Goal: Feedback & Contribution: Submit feedback/report problem

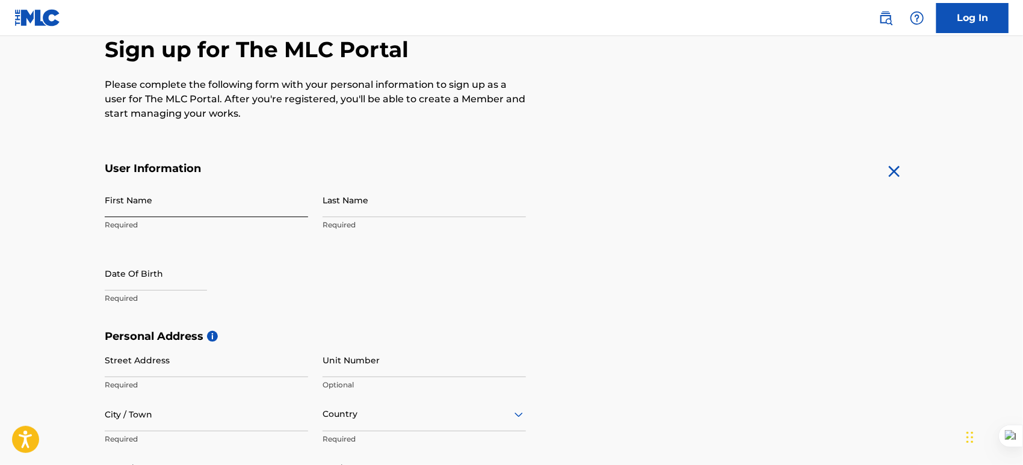
drag, startPoint x: 128, startPoint y: 205, endPoint x: 135, endPoint y: 201, distance: 8.6
click at [128, 205] on input "First Name" at bounding box center [206, 200] width 203 height 34
type input "[PERSON_NAME]"
select select "8"
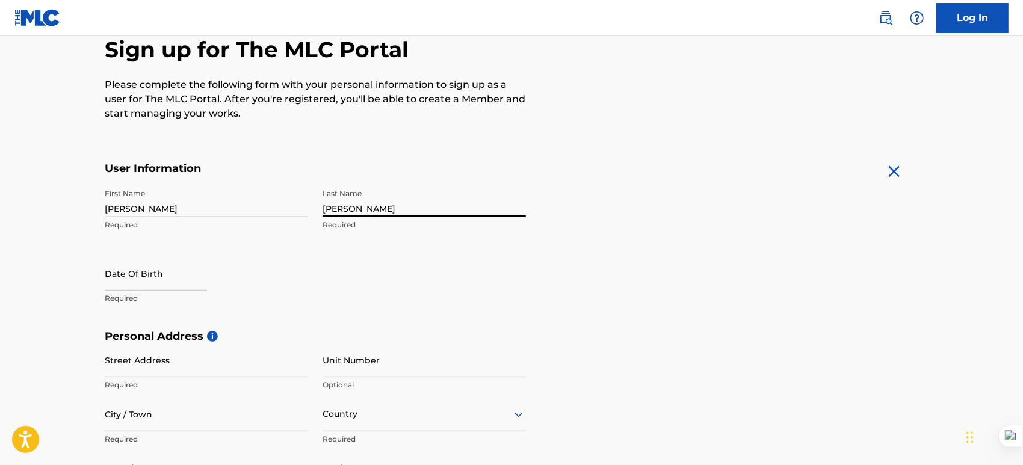
select select "2025"
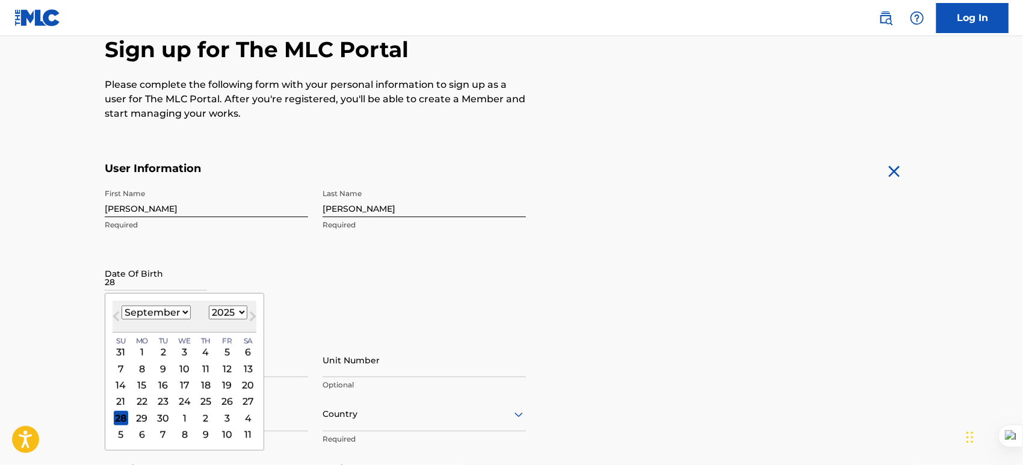
type input "28"
click at [160, 310] on select "January February March April May June July August September October November De…" at bounding box center [156, 313] width 69 height 14
select select "0"
click at [122, 306] on select "January February March April May June July August September October November De…" at bounding box center [156, 313] width 69 height 14
click at [165, 415] on div "28" at bounding box center [163, 418] width 14 height 14
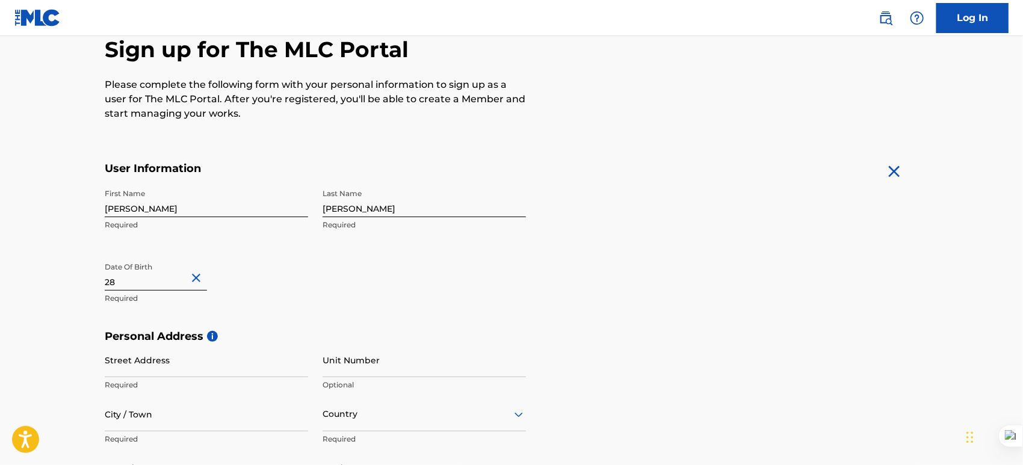
click at [176, 277] on input "28" at bounding box center [156, 273] width 102 height 34
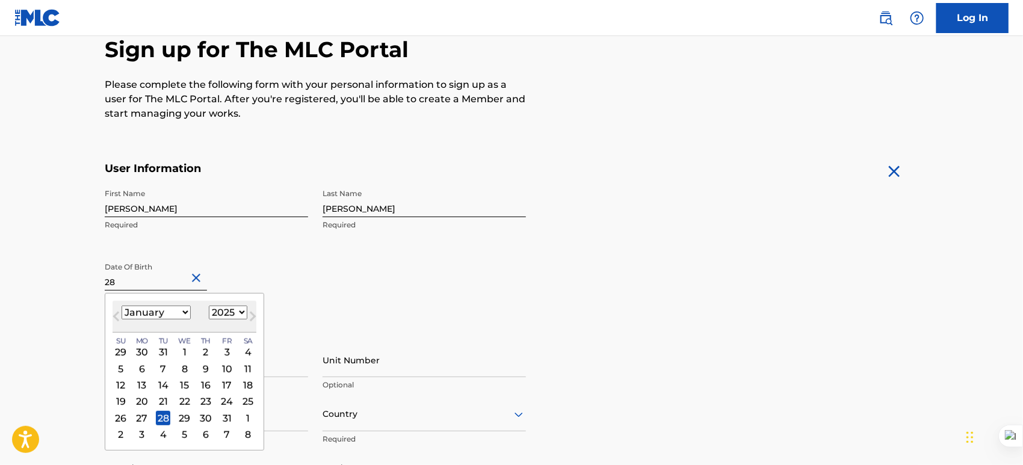
click at [223, 314] on select "1899 1900 1901 1902 1903 1904 1905 1906 1907 1908 1909 1910 1911 1912 1913 1914…" at bounding box center [228, 313] width 39 height 14
select select "1986"
click at [209, 306] on select "1899 1900 1901 1902 1903 1904 1905 1906 1907 1908 1909 1910 1911 1912 1913 1914…" at bounding box center [228, 313] width 39 height 14
click at [432, 306] on div "First Name Luis Ariel Required Last Name Rosario Izquierdo Required Date Of Bir…" at bounding box center [315, 256] width 421 height 147
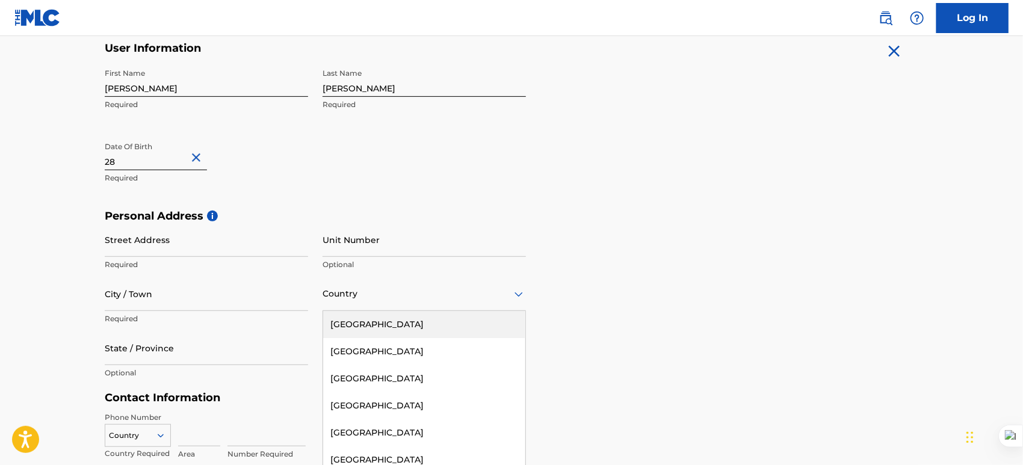
scroll to position [267, 0]
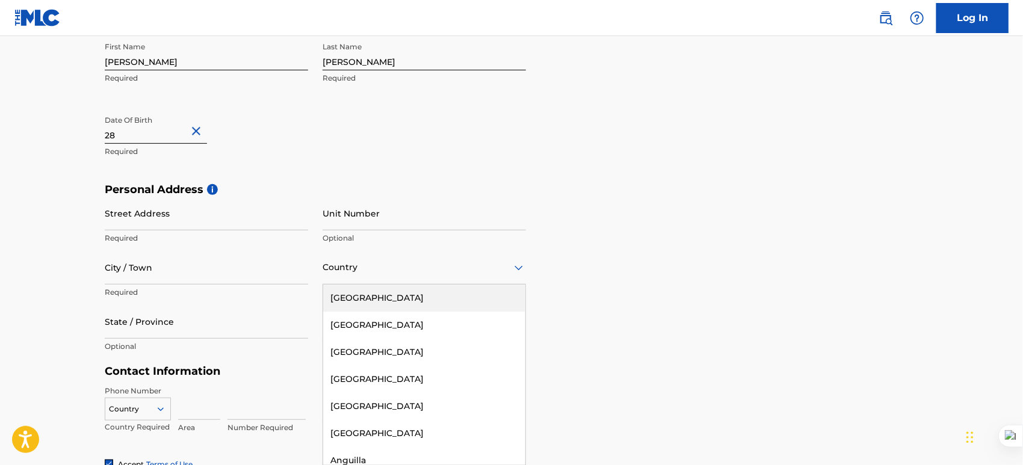
click at [504, 285] on div "223 results available. Use Up and Down to choose options, press Enter to select…" at bounding box center [424, 267] width 203 height 34
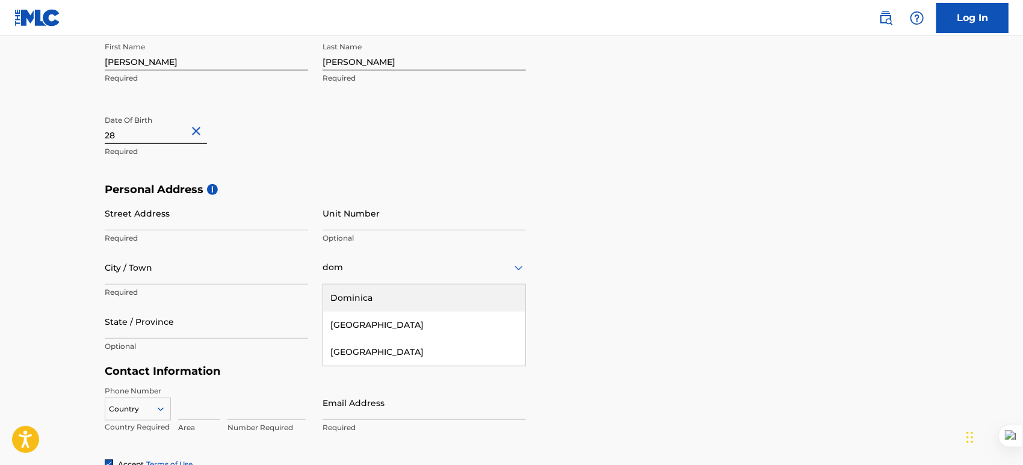
type input "dom"
click at [578, 259] on div "Personal Address i Street Address Required Unit Number Optional City / Town Req…" at bounding box center [511, 274] width 813 height 182
click at [519, 262] on icon at bounding box center [518, 268] width 14 height 14
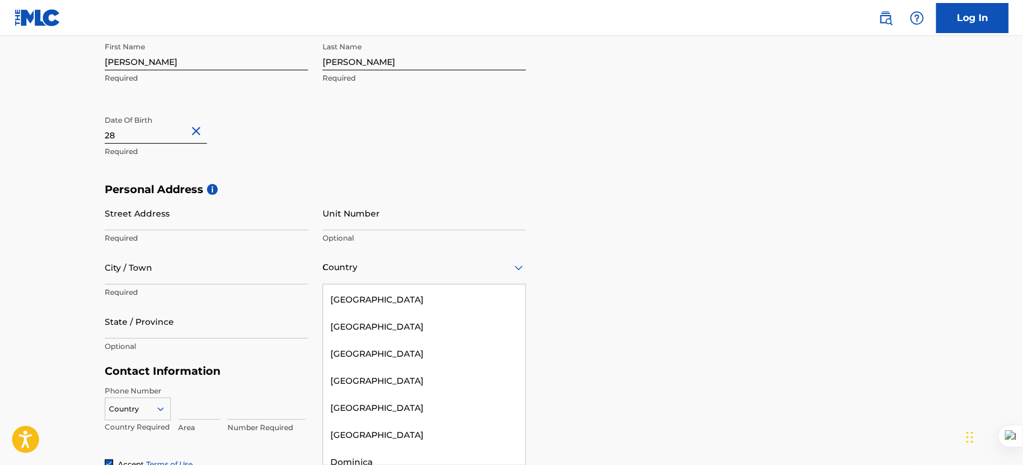
scroll to position [1415, 0]
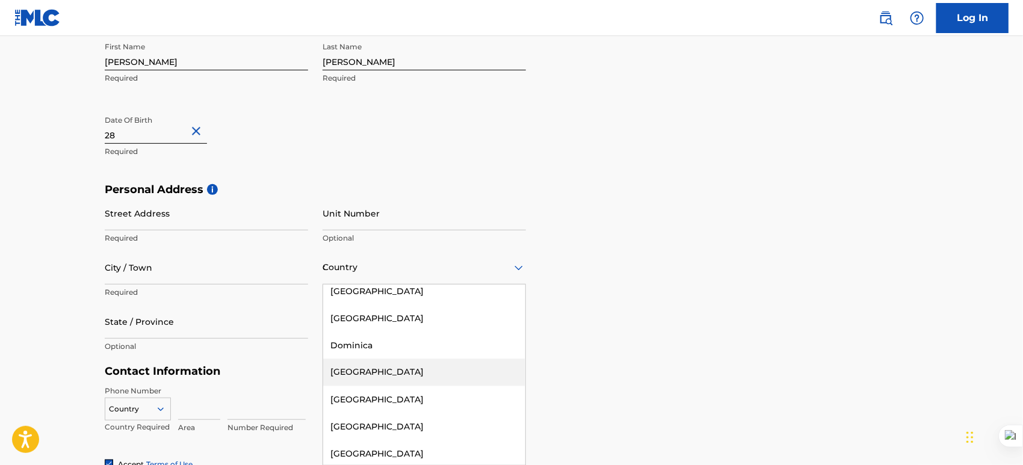
click at [404, 366] on div "[GEOGRAPHIC_DATA]" at bounding box center [424, 372] width 202 height 27
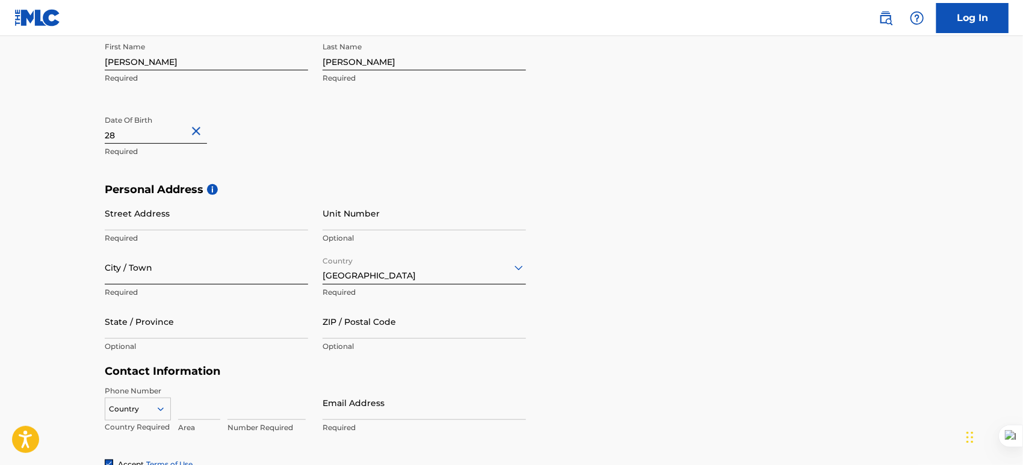
click at [158, 264] on input "City / Town" at bounding box center [206, 267] width 203 height 34
type input "[PERSON_NAME]"
type input "Calle Penetracion,31, El Paraiso"
type input "[GEOGRAPHIC_DATA]"
type input "51000"
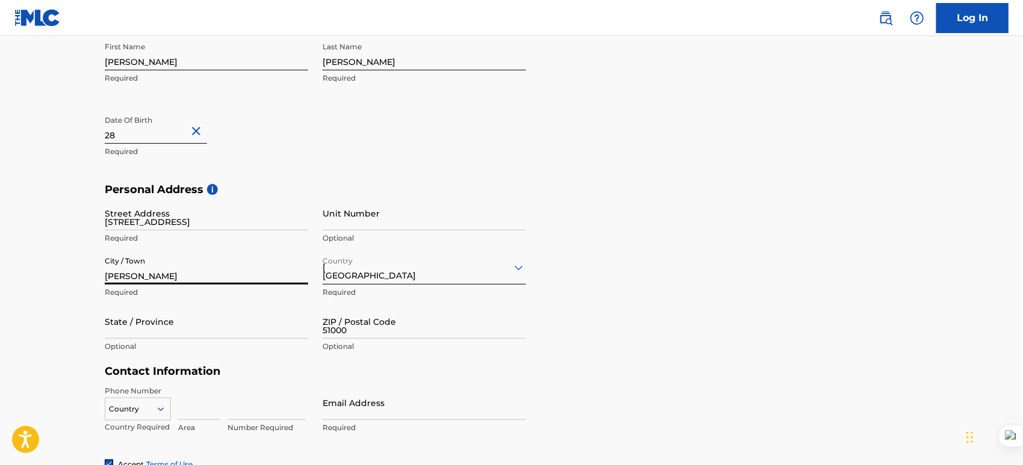
type input "809"
type input "4955192"
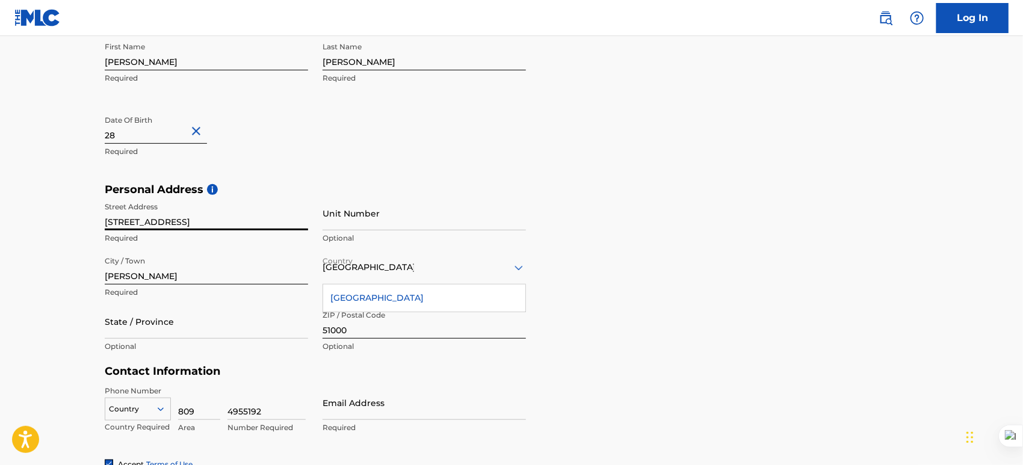
drag, startPoint x: 182, startPoint y: 220, endPoint x: 265, endPoint y: 220, distance: 82.4
click at [265, 220] on input "Calle Penetracion,31, El Paraiso" at bounding box center [206, 213] width 203 height 34
type input "Calle Penetracion"
type input "31"
click at [339, 224] on input "31" at bounding box center [424, 213] width 203 height 34
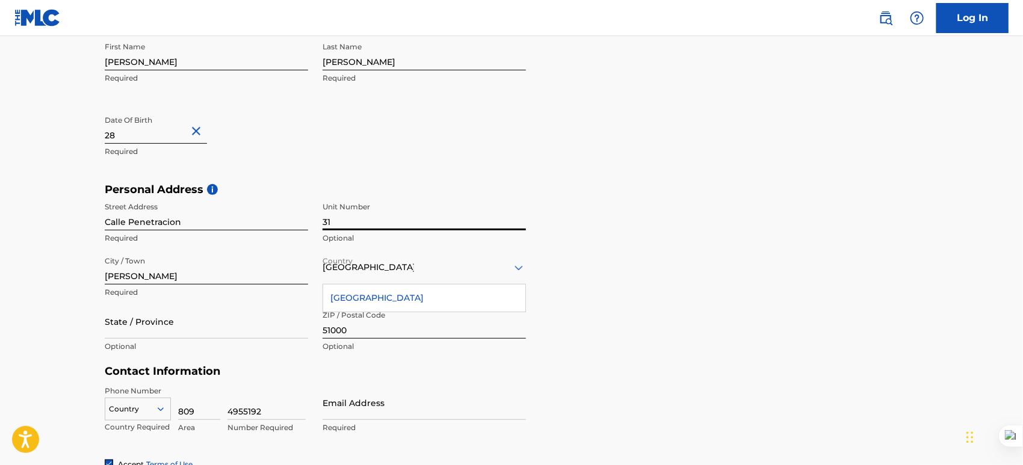
click at [221, 221] on input "Calle Penetracion" at bounding box center [206, 213] width 203 height 34
click at [691, 380] on form "User Information First Name Luis Ariel Required Last Name Rosario Izquierdo Req…" at bounding box center [511, 282] width 813 height 534
click at [144, 324] on input "State / Province" at bounding box center [206, 321] width 203 height 34
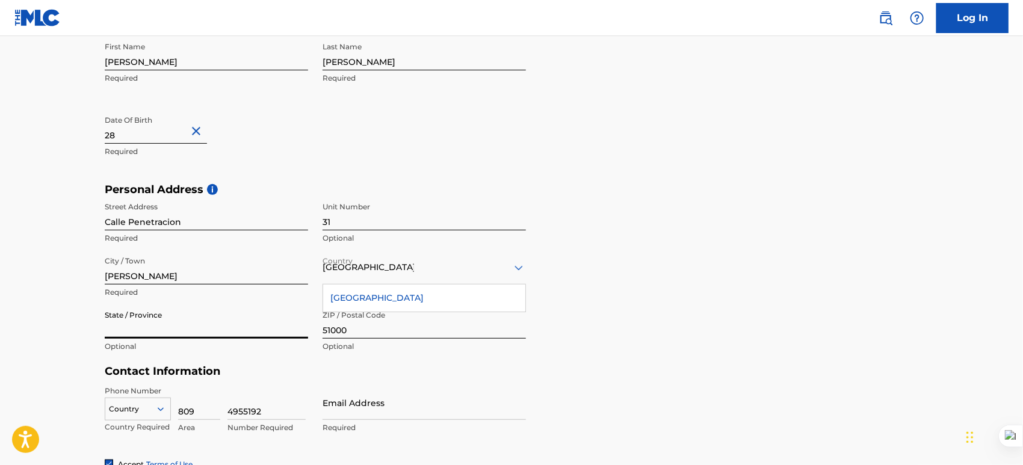
type input "[PERSON_NAME]"
click at [637, 362] on div "Personal Address i Street Address Calle Penetracion Required Unit Number 31 Opt…" at bounding box center [511, 274] width 813 height 182
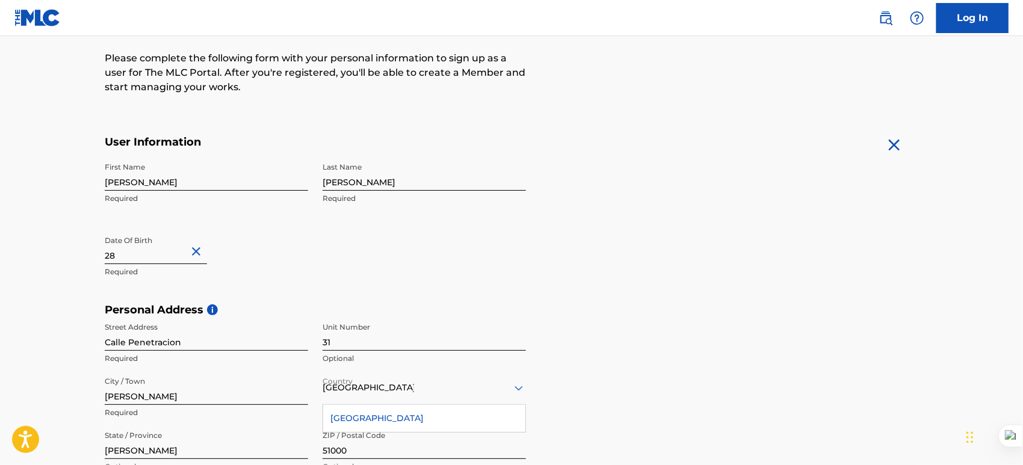
scroll to position [267, 0]
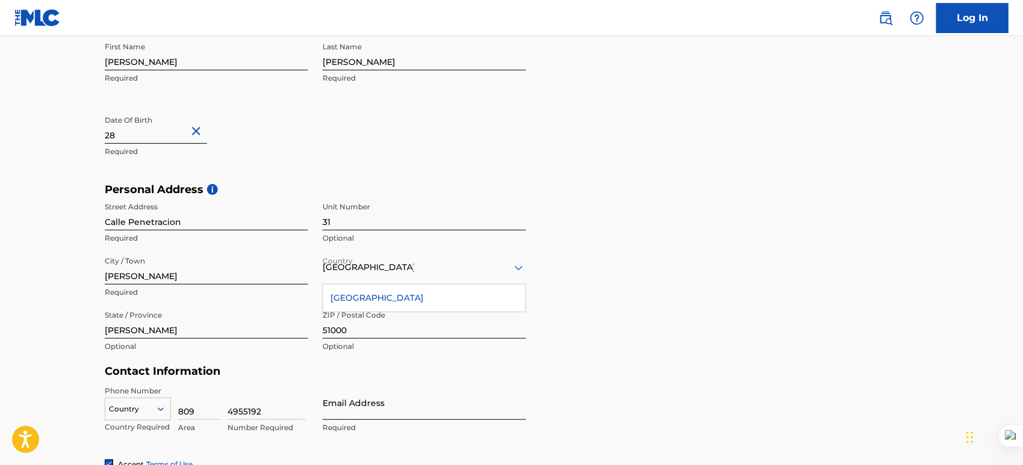
click at [366, 407] on input "Email Address" at bounding box center [424, 403] width 203 height 34
type input "[EMAIL_ADDRESS][DOMAIN_NAME]"
click at [675, 259] on div "Personal Address i Street Address Calle Penetracion Required Unit Number 31 Opt…" at bounding box center [511, 274] width 813 height 182
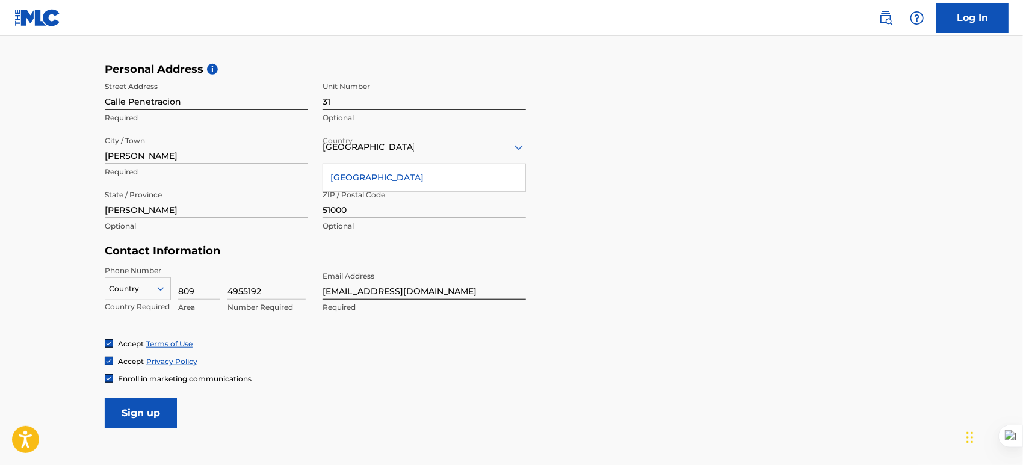
click at [156, 287] on div "Country" at bounding box center [138, 286] width 66 height 18
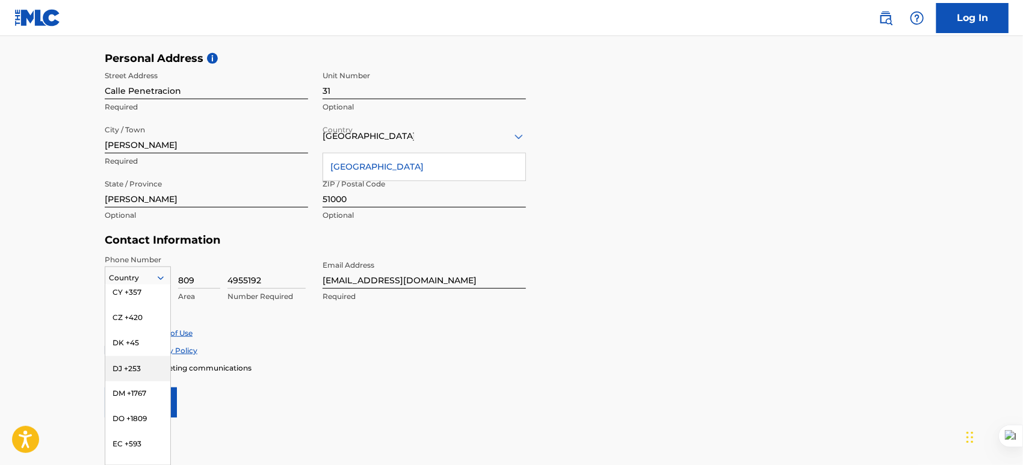
scroll to position [1299, 0]
click at [129, 349] on div "DO +1809" at bounding box center [137, 359] width 65 height 25
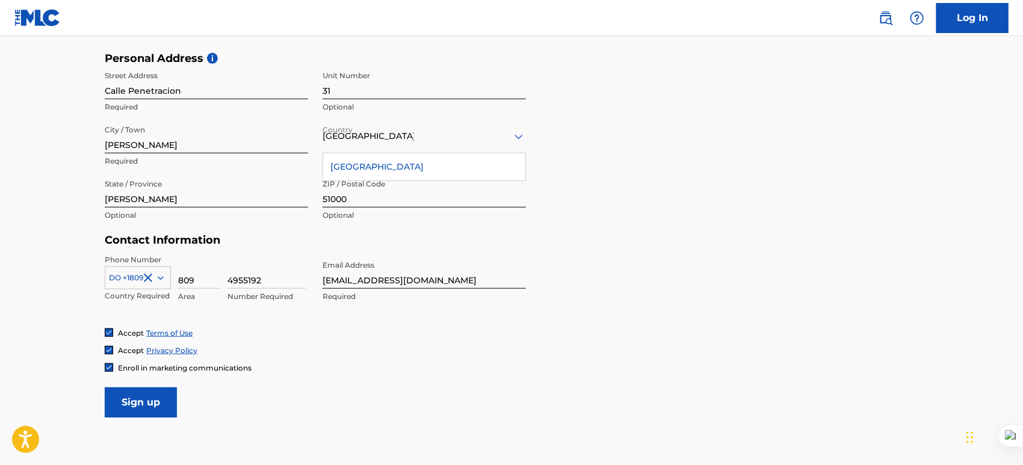
click at [455, 347] on div "Accept Privacy Policy" at bounding box center [511, 350] width 813 height 10
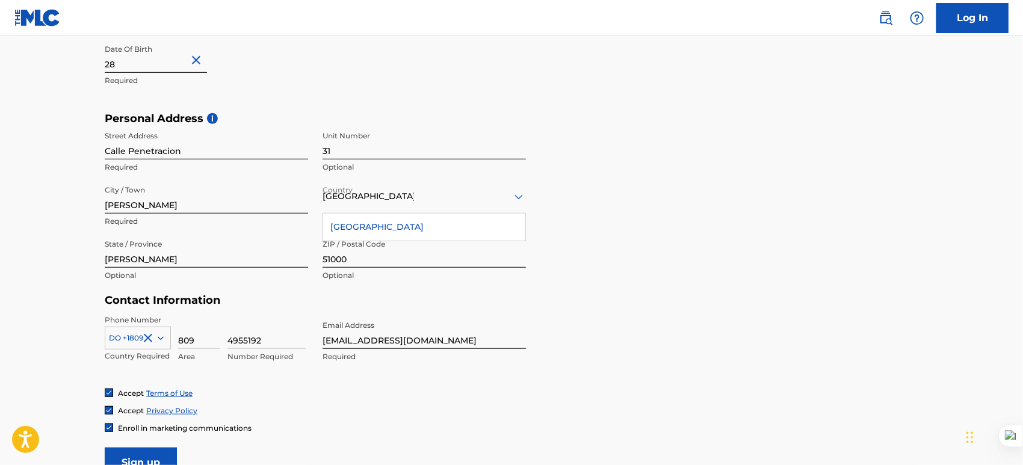
click at [400, 220] on div "[GEOGRAPHIC_DATA]" at bounding box center [424, 227] width 202 height 27
click at [239, 153] on input "Calle Penetracion" at bounding box center [206, 142] width 203 height 34
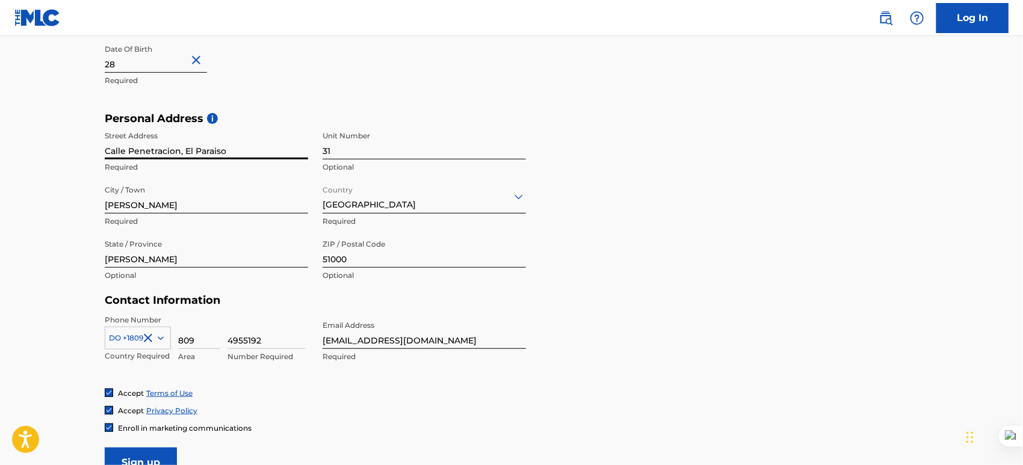
type input "Calle Penetracion, El Paraiso"
click at [794, 78] on form "User Information First Name Luis Ariel Required Last Name Rosario Izquierdo Req…" at bounding box center [511, 211] width 813 height 534
click at [484, 341] on input "[EMAIL_ADDRESS][DOMAIN_NAME]" at bounding box center [424, 332] width 203 height 34
click at [617, 297] on form "User Information First Name Luis Ariel Required Last Name Rosario Izquierdo Req…" at bounding box center [511, 211] width 813 height 534
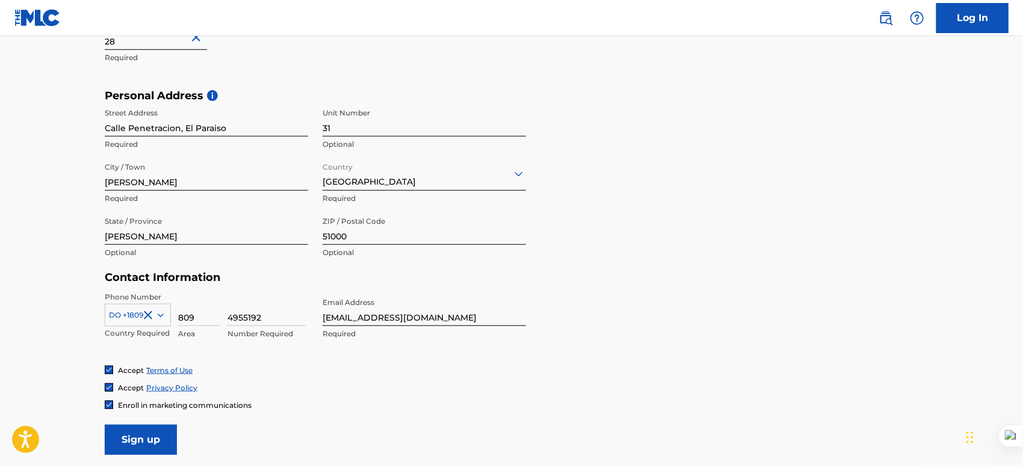
scroll to position [475, 0]
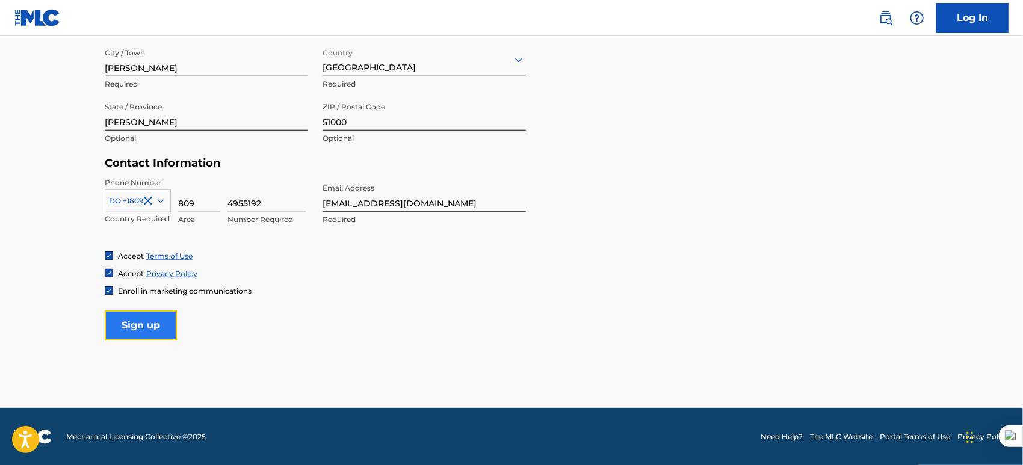
click at [154, 330] on input "Sign up" at bounding box center [141, 325] width 72 height 30
click at [578, 210] on form "User Information First Name Luis Ariel Required Last Name Rosario Izquierdo Req…" at bounding box center [511, 74] width 813 height 534
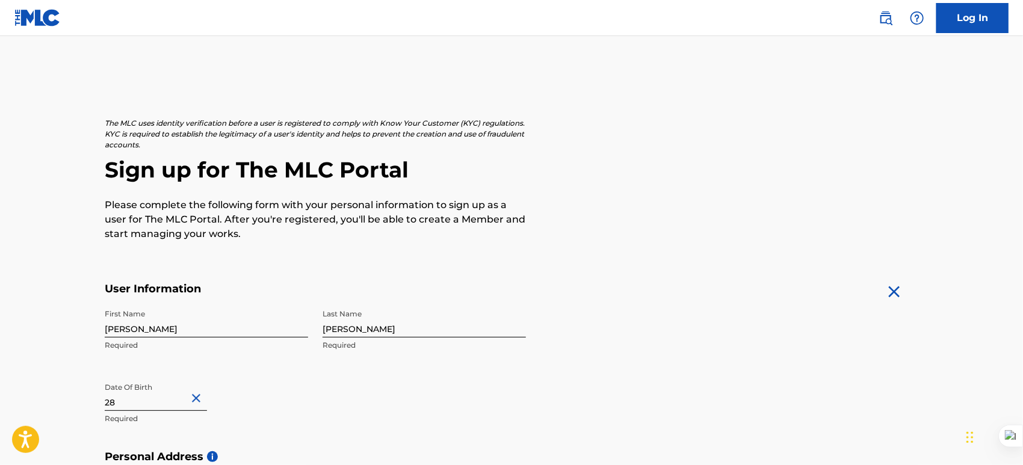
click at [29, 15] on img at bounding box center [37, 17] width 46 height 17
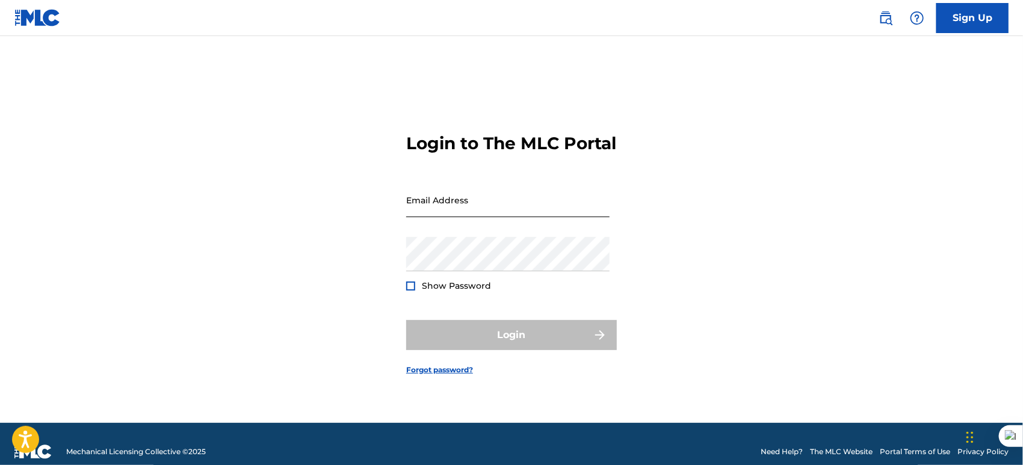
click at [463, 212] on input "Email Address" at bounding box center [507, 200] width 203 height 34
type input "[EMAIL_ADDRESS][DOMAIN_NAME]"
click at [446, 375] on link "Forgot password?" at bounding box center [439, 370] width 67 height 11
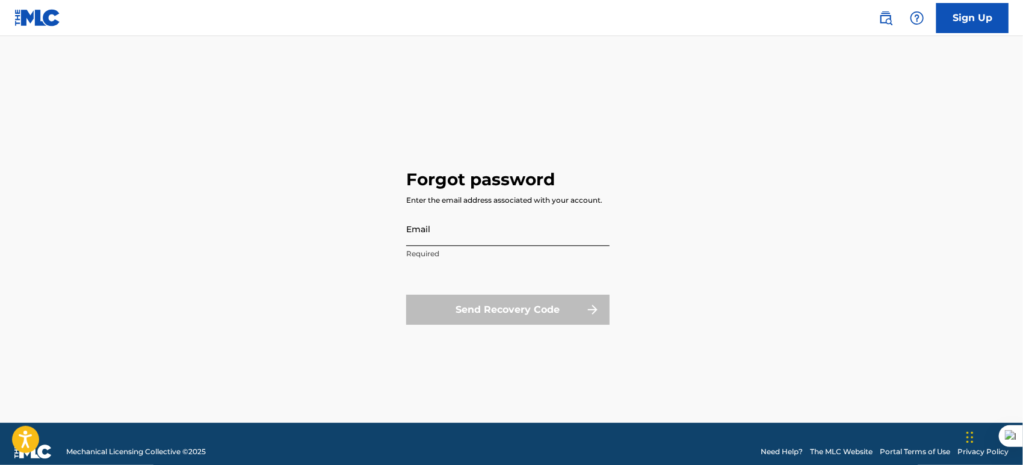
click at [429, 232] on input "Email" at bounding box center [507, 229] width 203 height 34
type input "[EMAIL_ADDRESS][DOMAIN_NAME]"
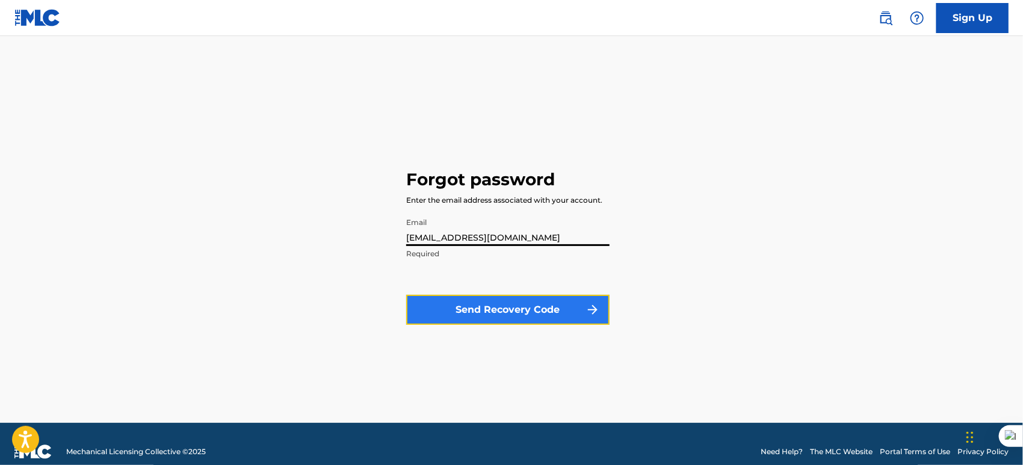
click at [486, 310] on button "Send Recovery Code" at bounding box center [507, 310] width 203 height 30
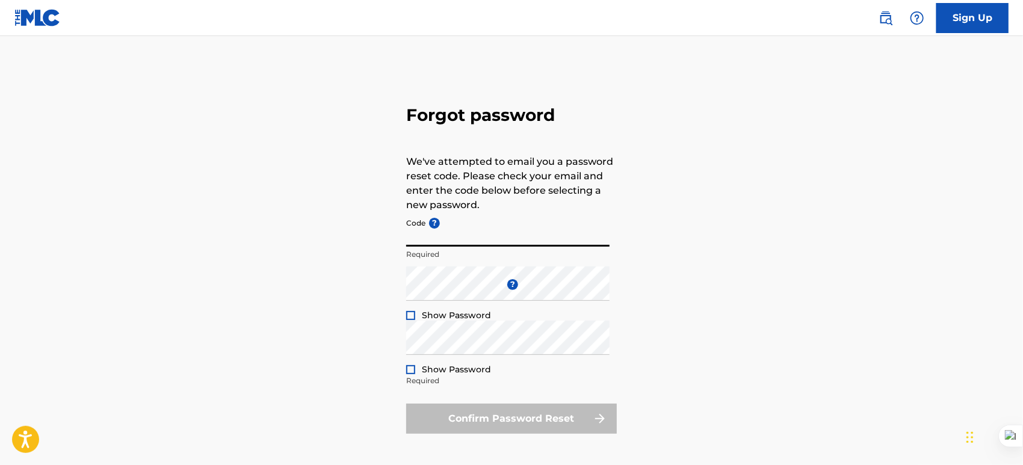
click at [485, 245] on input "Code ?" at bounding box center [507, 229] width 203 height 34
paste input "FP_05a587caefcd64e8b629b354e6e0"
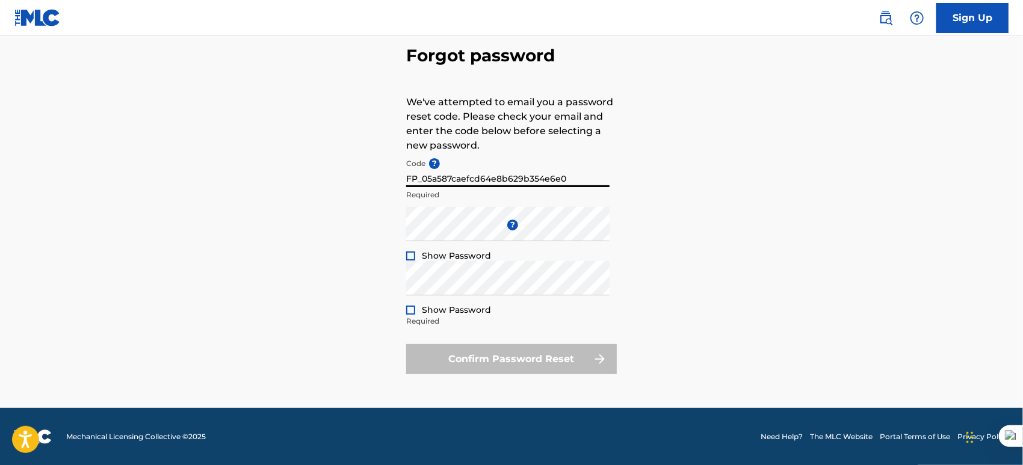
type input "FP_05a587caefcd64e8b629b354e6e0"
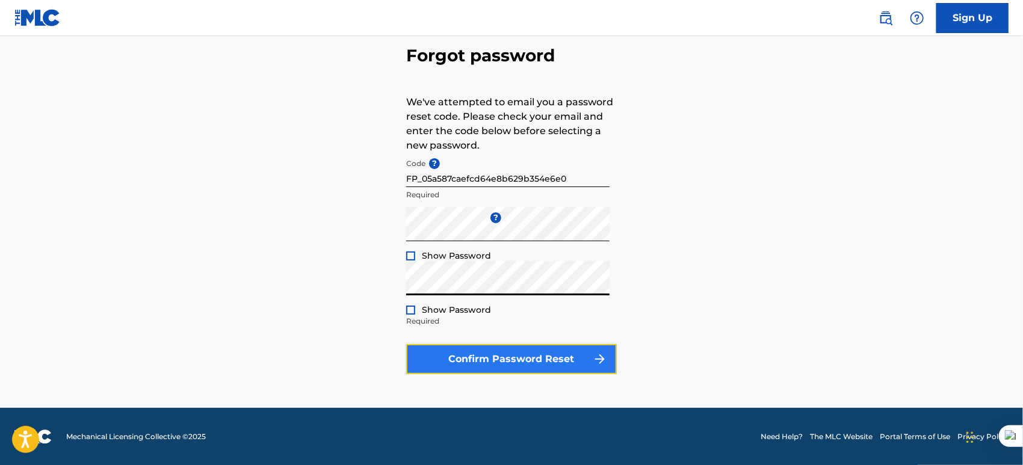
click at [553, 355] on button "Confirm Password Reset" at bounding box center [511, 359] width 211 height 30
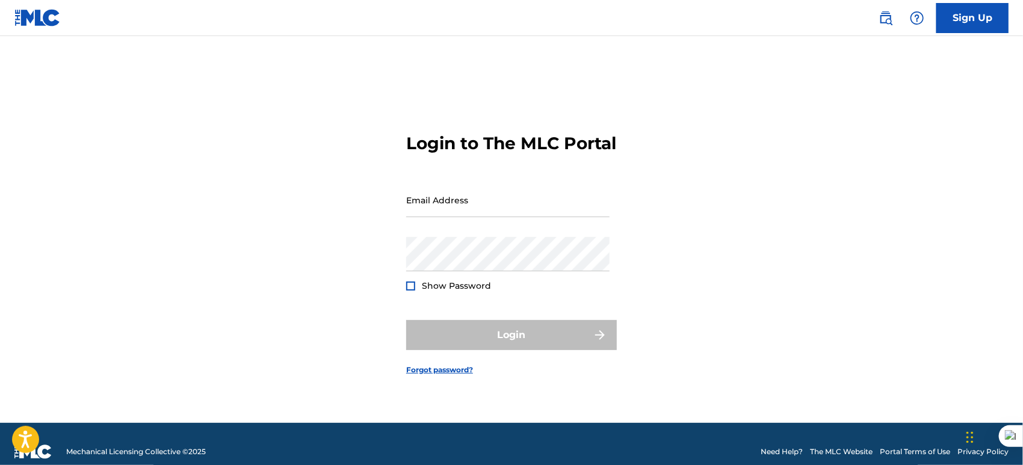
click at [54, 21] on img at bounding box center [37, 17] width 46 height 17
click at [436, 217] on input "Email Address" at bounding box center [507, 200] width 203 height 34
type input "[EMAIL_ADDRESS][DOMAIN_NAME]"
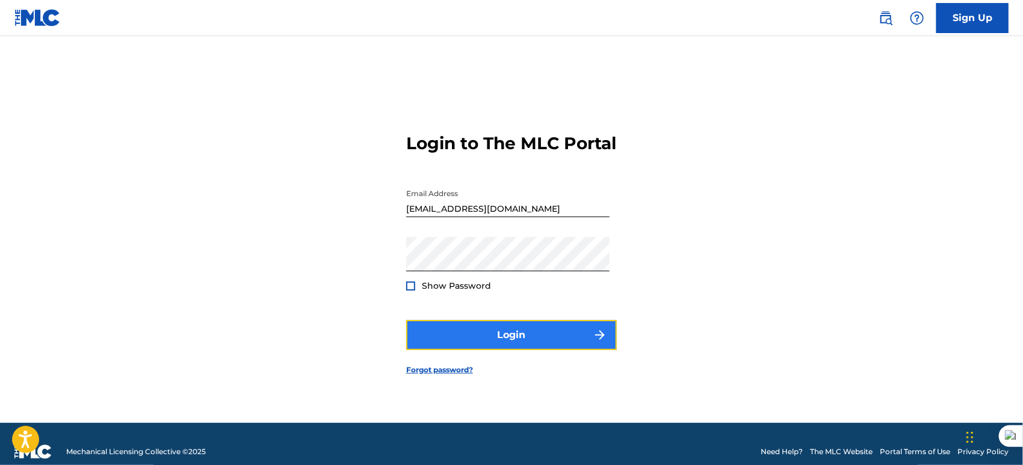
click at [569, 340] on button "Login" at bounding box center [511, 335] width 211 height 30
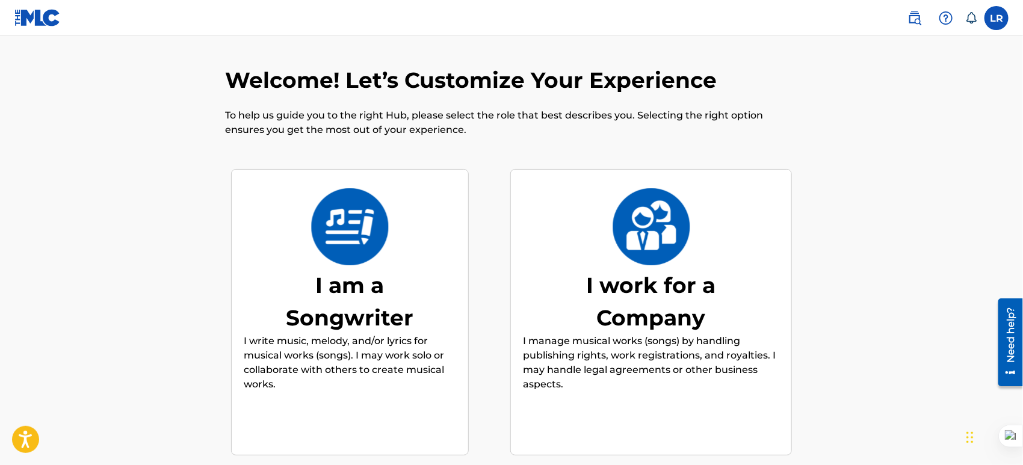
scroll to position [60, 0]
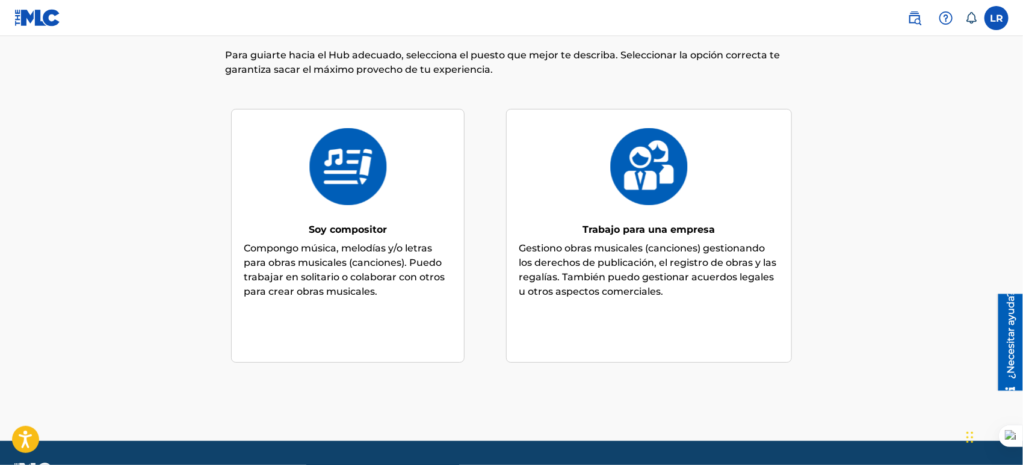
click at [720, 181] on div "Trabajo para una empresa Gestiono obras musicales (canciones) gestionando los d…" at bounding box center [649, 236] width 261 height 199
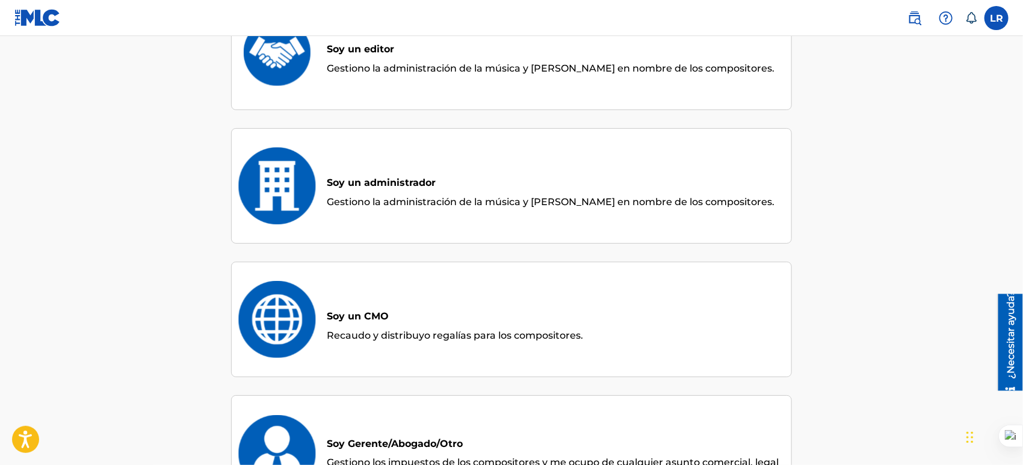
scroll to position [54, 0]
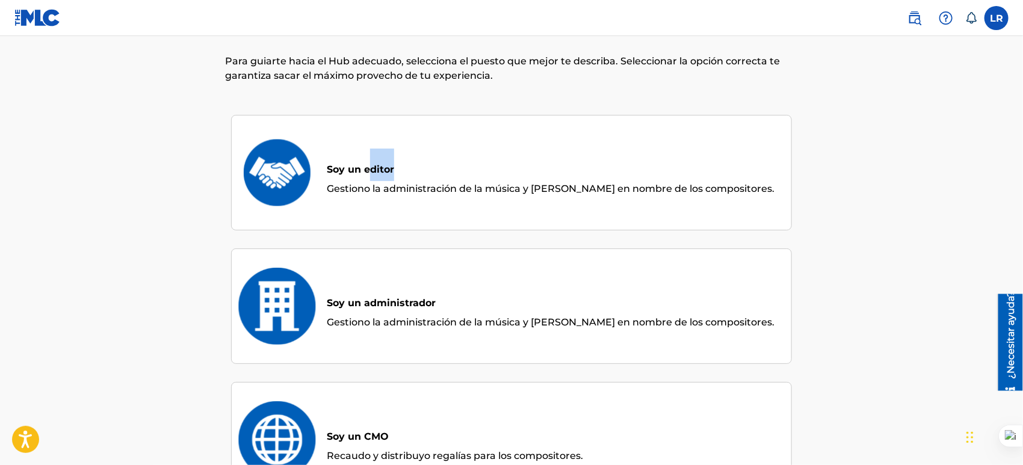
drag, startPoint x: 373, startPoint y: 168, endPoint x: 499, endPoint y: 144, distance: 128.1
click at [499, 144] on div "Soy un editor Gestiono la administración de la música y recaudo regalías en nom…" at bounding box center [511, 173] width 535 height 60
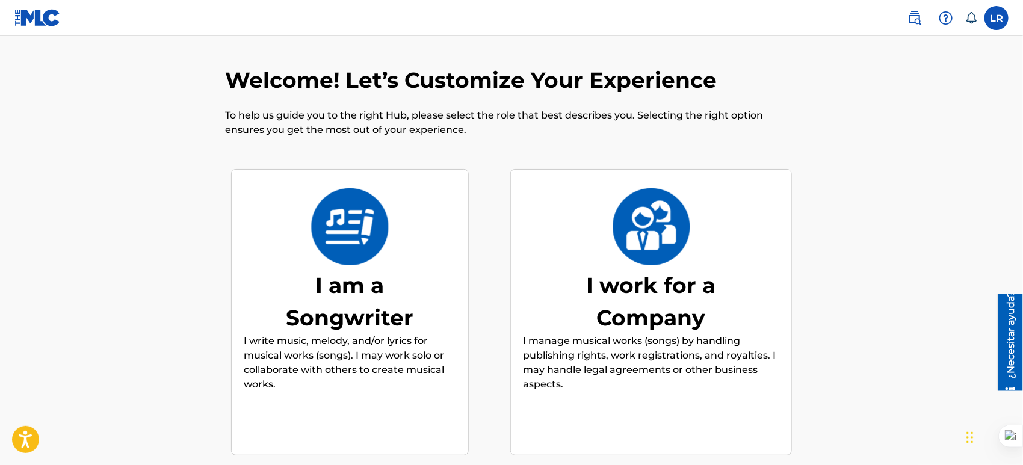
scroll to position [54, 0]
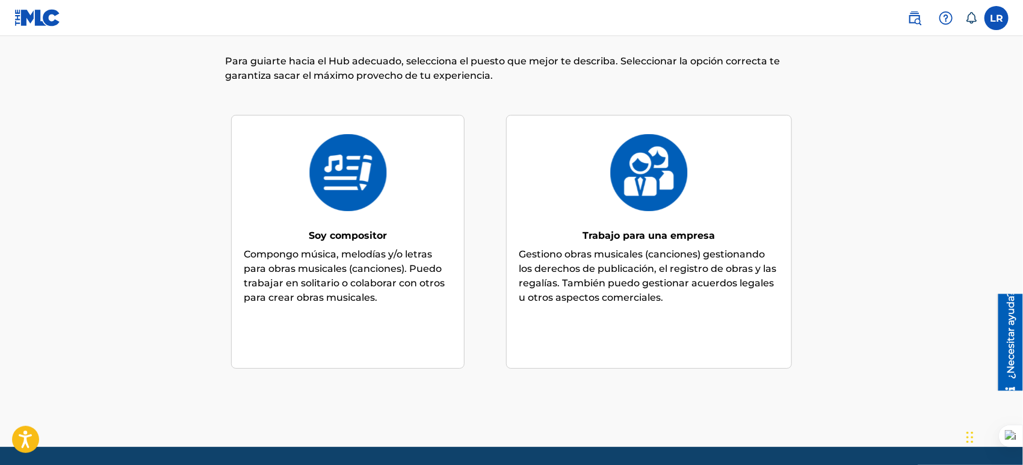
click at [613, 183] on img at bounding box center [649, 172] width 79 height 77
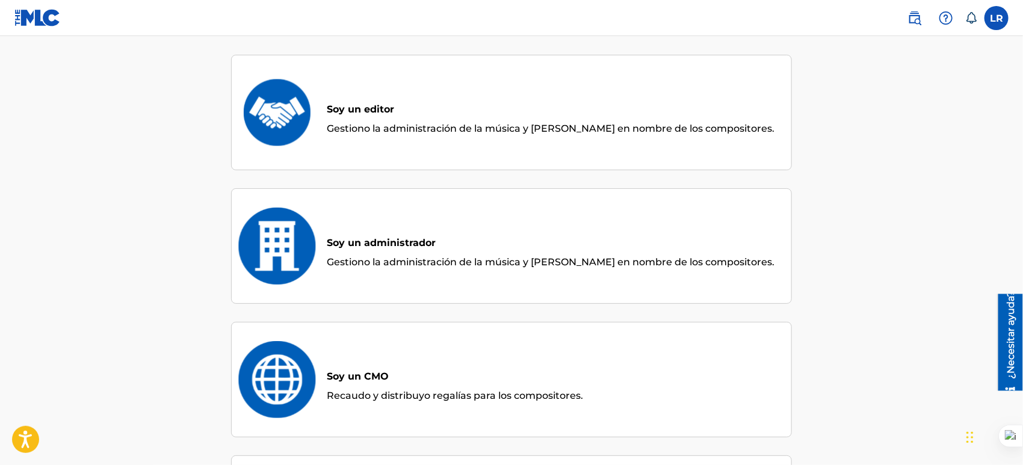
scroll to position [0, 0]
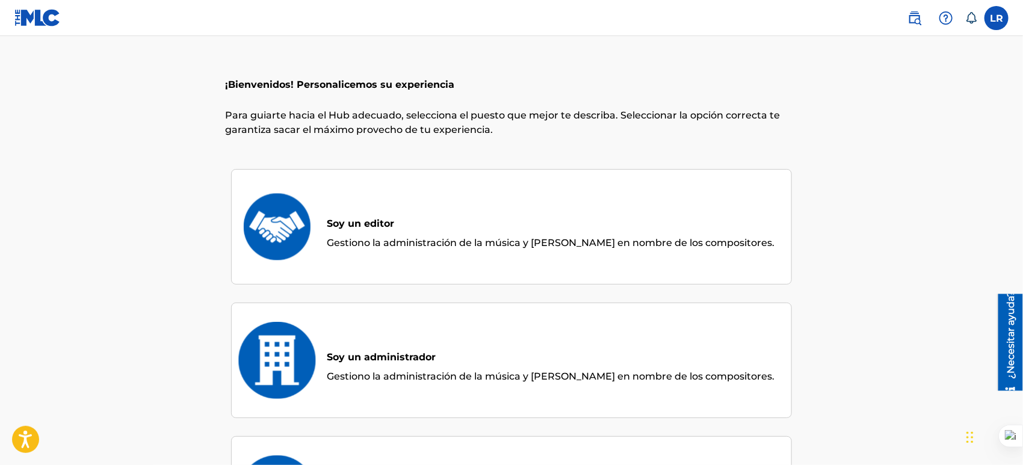
click at [427, 206] on div "Soy un editor" at bounding box center [551, 219] width 448 height 32
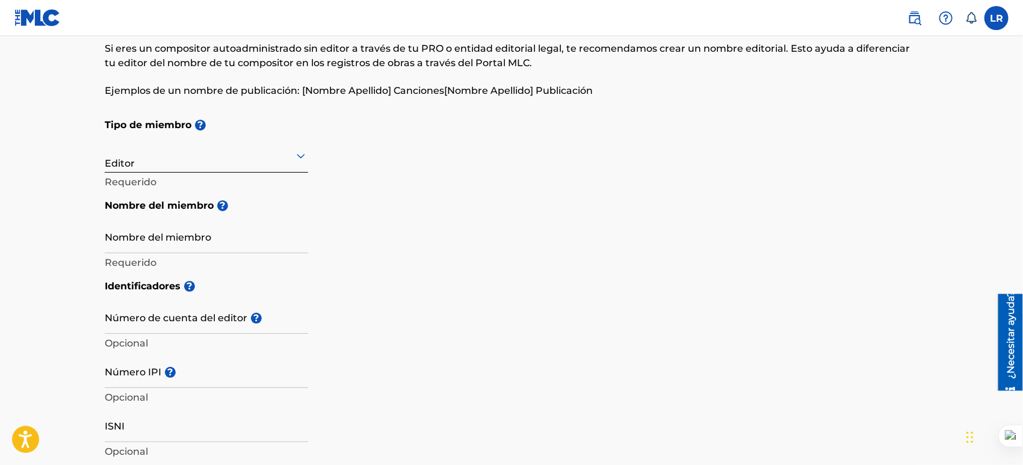
scroll to position [120, 0]
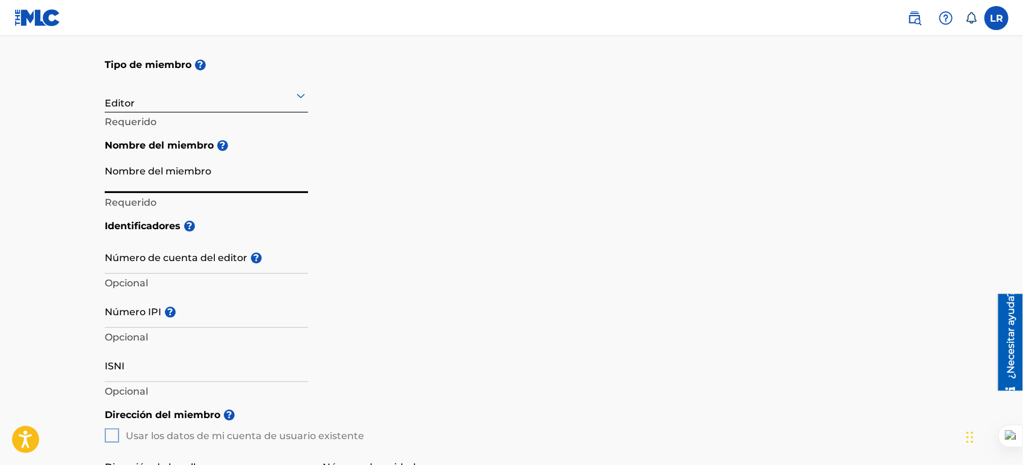
click at [193, 181] on input "Nombre del miembro" at bounding box center [206, 176] width 203 height 34
click at [414, 198] on div "Tipo de miembro ? Editor Requerido Nombre del miembro ? Nombre del miembro Requ…" at bounding box center [511, 132] width 813 height 161
click at [129, 181] on input "Nombre del miembro" at bounding box center [206, 176] width 203 height 34
click at [496, 217] on h5 "Identificadores ?" at bounding box center [511, 226] width 813 height 26
drag, startPoint x: 235, startPoint y: 187, endPoint x: 58, endPoint y: 184, distance: 177.5
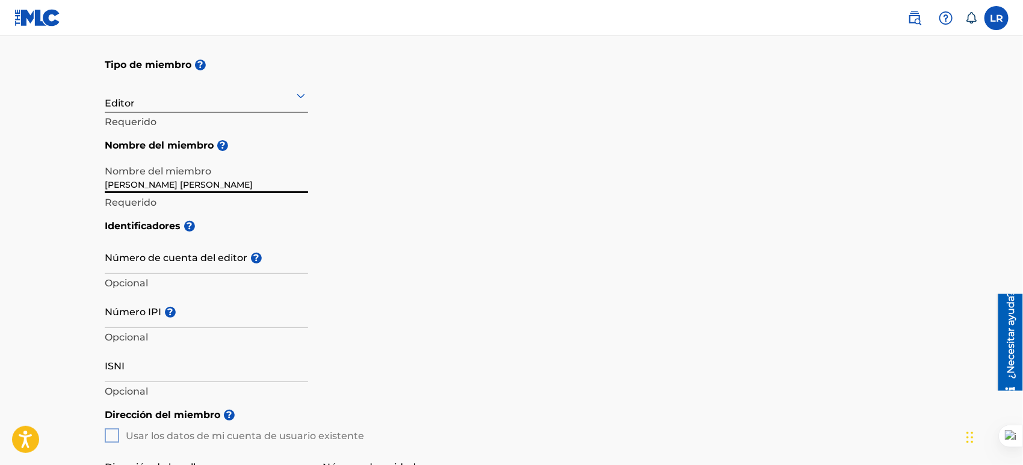
click at [58, 184] on main "Crear un miembro Si eres un compositor autoadministrado sin editor a través de …" at bounding box center [511, 426] width 1023 height 1020
type input "RIPIAOPUBLISHER"
click at [486, 220] on h5 "Identificadores ?" at bounding box center [511, 226] width 813 height 26
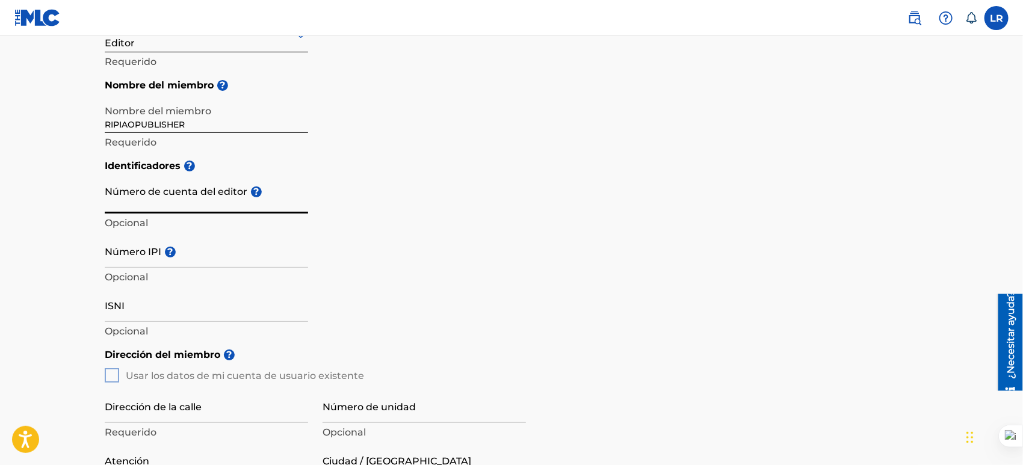
click at [153, 205] on input "Número de cuenta del editor ?" at bounding box center [206, 196] width 203 height 34
paste input "P503L9"
type input "P503L9"
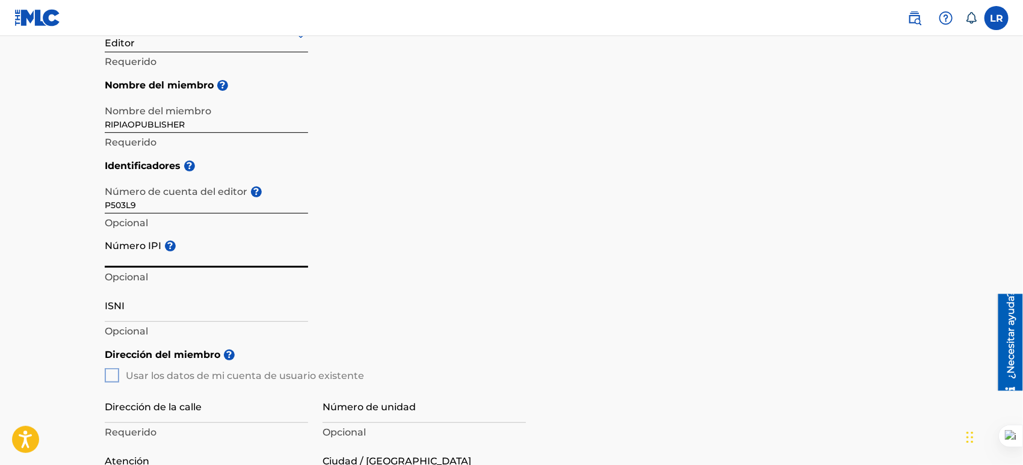
click at [126, 252] on input "Número IPI ?" at bounding box center [206, 250] width 203 height 34
paste input "1230392589"
type input "1230392589"
click at [475, 237] on div "Identificadores ? Número de cuenta del editor ? P503L9 Opcional Número IPI ? 12…" at bounding box center [511, 247] width 813 height 189
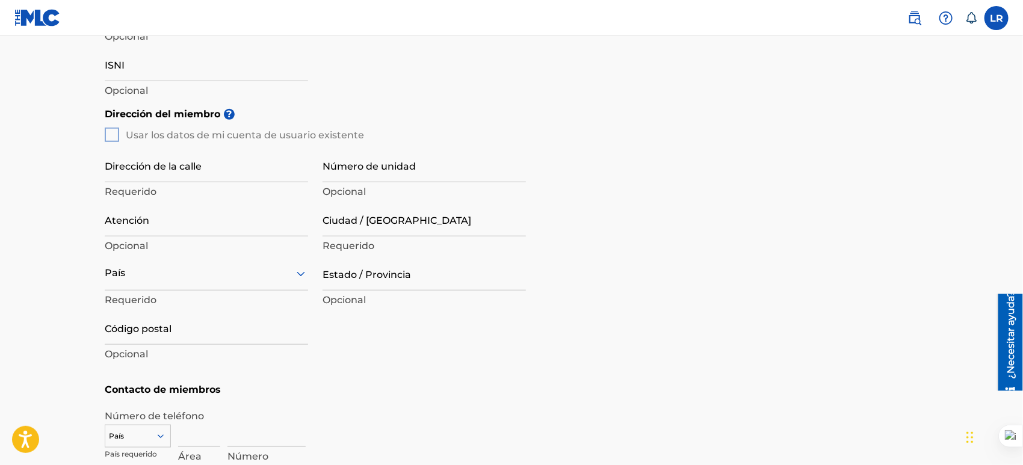
scroll to position [361, 0]
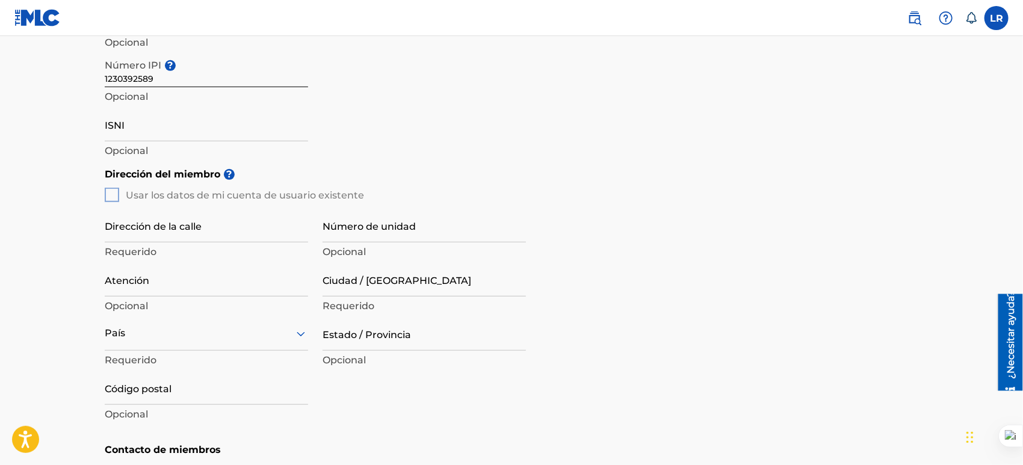
click at [112, 195] on div "Dirección del miembro ? Usar los datos de mi cuenta de usuario existente Direcc…" at bounding box center [511, 299] width 813 height 276
click at [114, 197] on div "Dirección del miembro ? Usar los datos de mi cuenta de usuario existente Direcc…" at bounding box center [511, 299] width 813 height 276
click at [519, 162] on h5 "Dirección del miembro ?" at bounding box center [511, 174] width 813 height 26
click at [114, 195] on div "Dirección del miembro ? Usar los datos de mi cuenta de usuario existente Direcc…" at bounding box center [511, 299] width 813 height 276
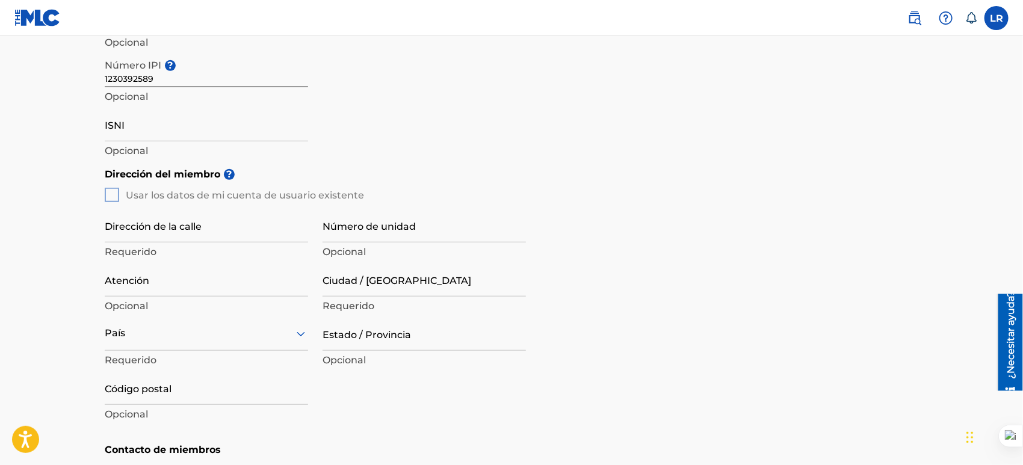
click at [114, 195] on div "Dirección del miembro ? Usar los datos de mi cuenta de usuario existente Direcc…" at bounding box center [511, 299] width 813 height 276
click at [141, 131] on input "ISNI" at bounding box center [206, 124] width 203 height 34
click at [106, 201] on div "Dirección del miembro ? Usar los datos de mi cuenta de usuario existente Direcc…" at bounding box center [511, 299] width 813 height 276
click at [114, 196] on div "Dirección del miembro ? Usar los datos de mi cuenta de usuario existente Direcc…" at bounding box center [511, 299] width 813 height 276
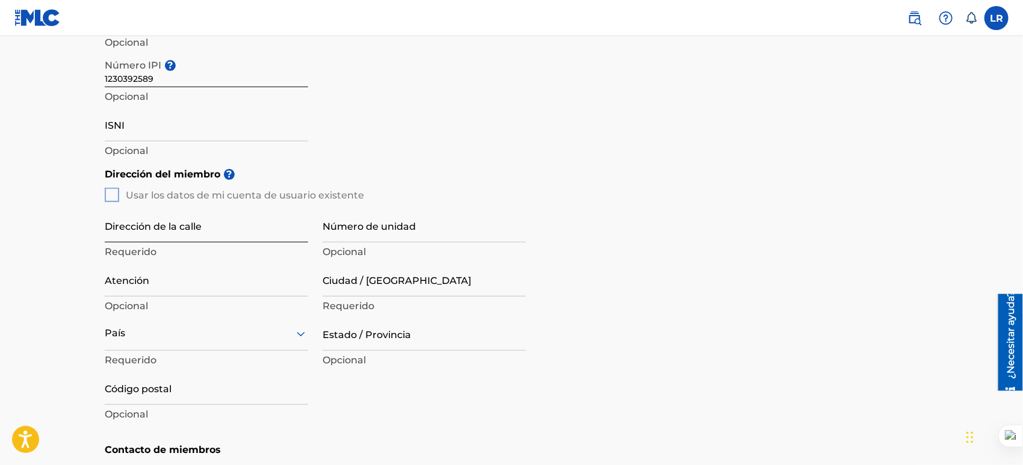
click at [112, 234] on input "Dirección de la calle" at bounding box center [206, 225] width 203 height 34
drag, startPoint x: 198, startPoint y: 232, endPoint x: 219, endPoint y: 209, distance: 31.1
click at [198, 232] on input "Calle Penetracion,31, El Paraiso" at bounding box center [206, 225] width 203 height 34
type input "Calle Penetracion , El Paraiso"
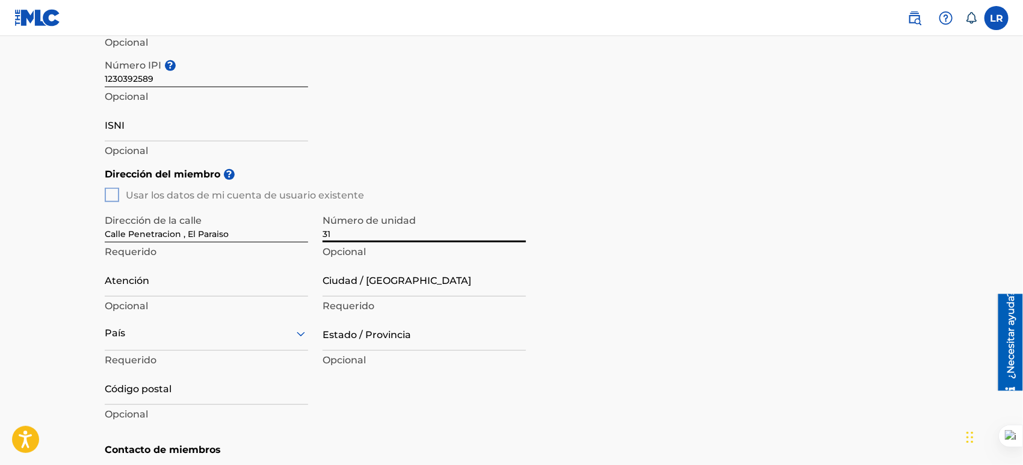
type input "31"
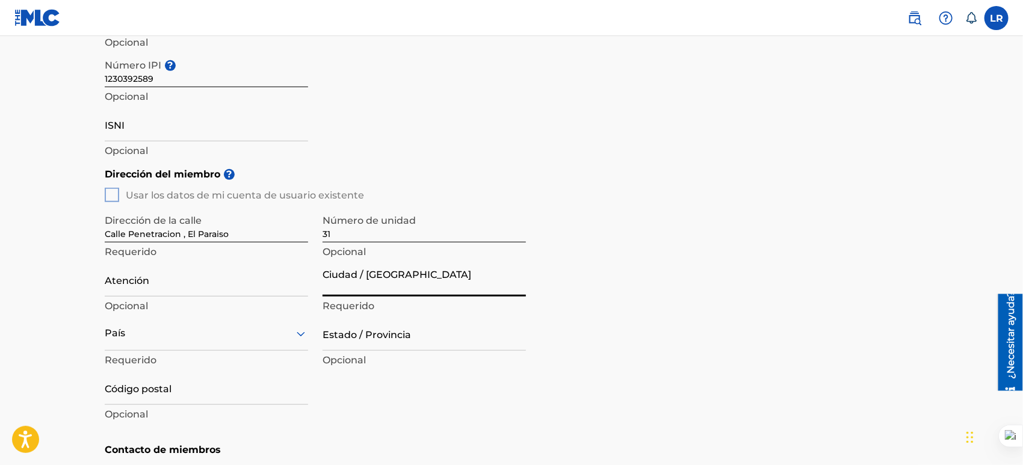
click at [360, 285] on input "Ciudad / Pueblo" at bounding box center [424, 279] width 203 height 34
type input "[PERSON_NAME]"
type input "Luis Rosario"
type input "[GEOGRAPHIC_DATA]"
type input "51000"
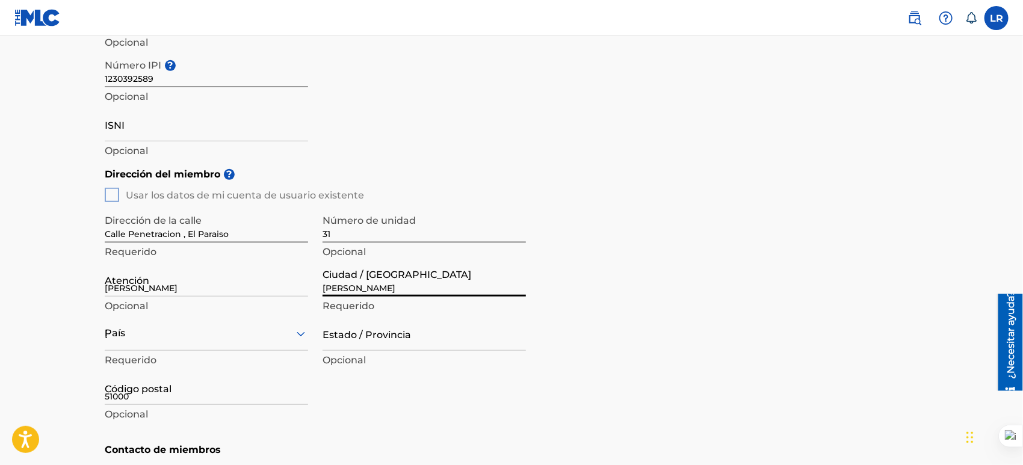
type input "809"
type input "4955192"
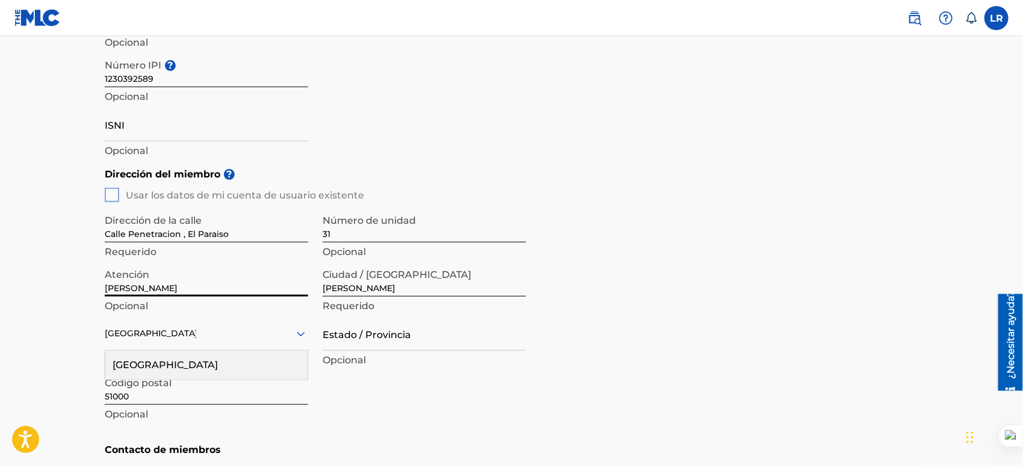
drag, startPoint x: 166, startPoint y: 282, endPoint x: 68, endPoint y: 285, distance: 98.1
click at [68, 285] on main "Crear un miembro Si eres un compositor autoadministrado sin editor a través de …" at bounding box center [511, 185] width 1023 height 1020
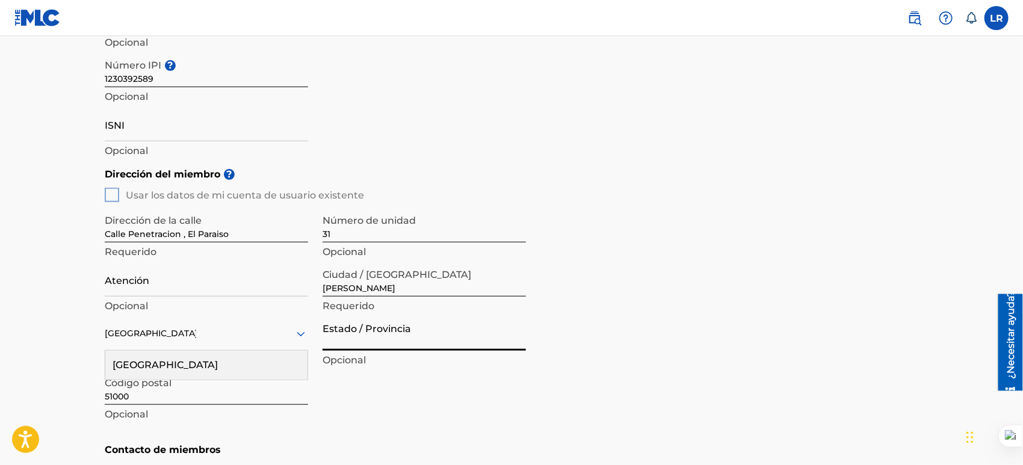
click at [394, 330] on input "Estado / Provincia" at bounding box center [424, 333] width 203 height 34
type input "[PERSON_NAME]"
drag, startPoint x: 399, startPoint y: 389, endPoint x: 387, endPoint y: 378, distance: 15.8
click at [400, 389] on div "Dirección de la calle Calle Penetracion , El Paraiso Requerido Número de unidad…" at bounding box center [315, 316] width 421 height 229
click at [205, 365] on font "República Dominicana" at bounding box center [165, 364] width 105 height 11
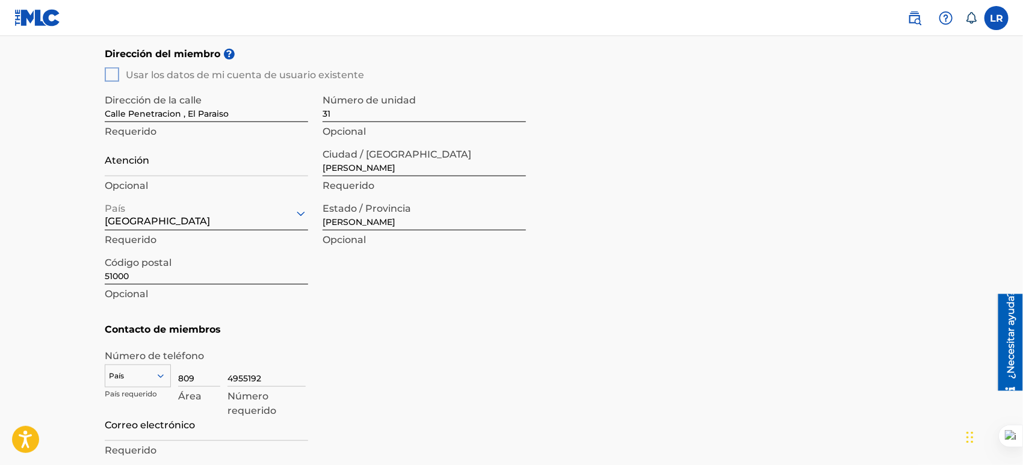
scroll to position [602, 0]
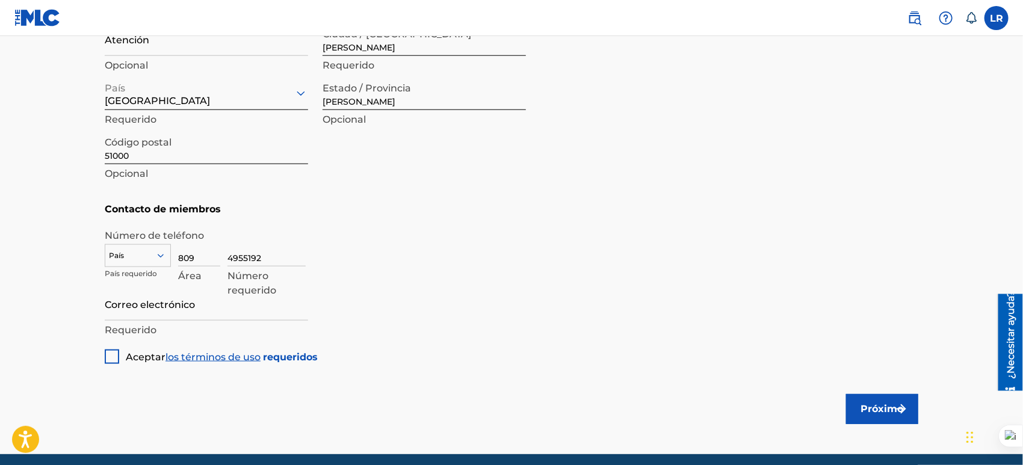
click at [118, 309] on input "Correo electrónico" at bounding box center [206, 303] width 203 height 34
type input "[EMAIL_ADDRESS][DOMAIN_NAME]"
click at [116, 356] on div at bounding box center [112, 357] width 14 height 14
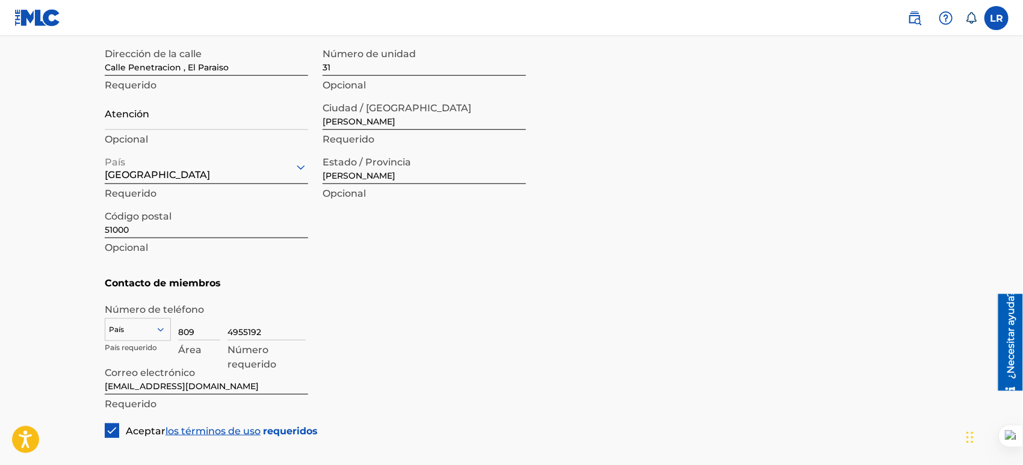
scroll to position [588, 0]
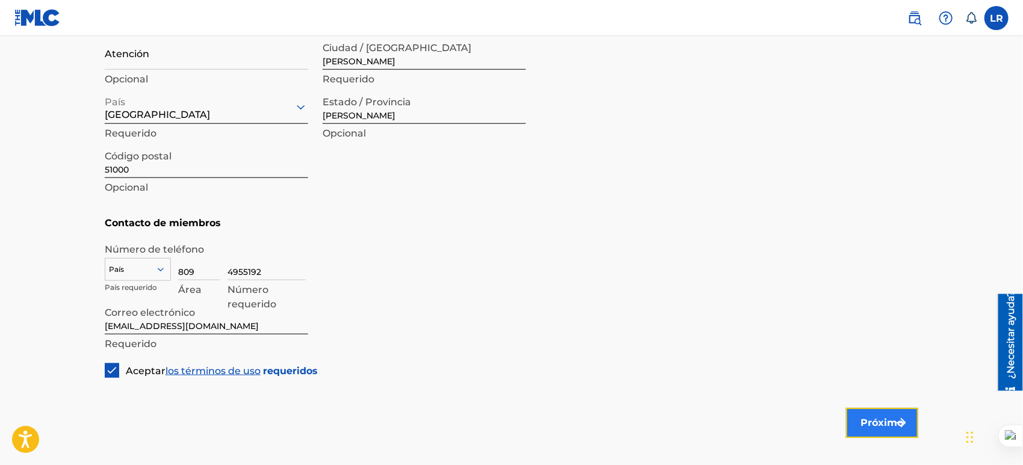
click at [863, 416] on font "Próximo" at bounding box center [882, 423] width 43 height 14
click at [152, 276] on div "option , selected. Select is focused ,type to refine list, press Down to open t…" at bounding box center [138, 267] width 66 height 18
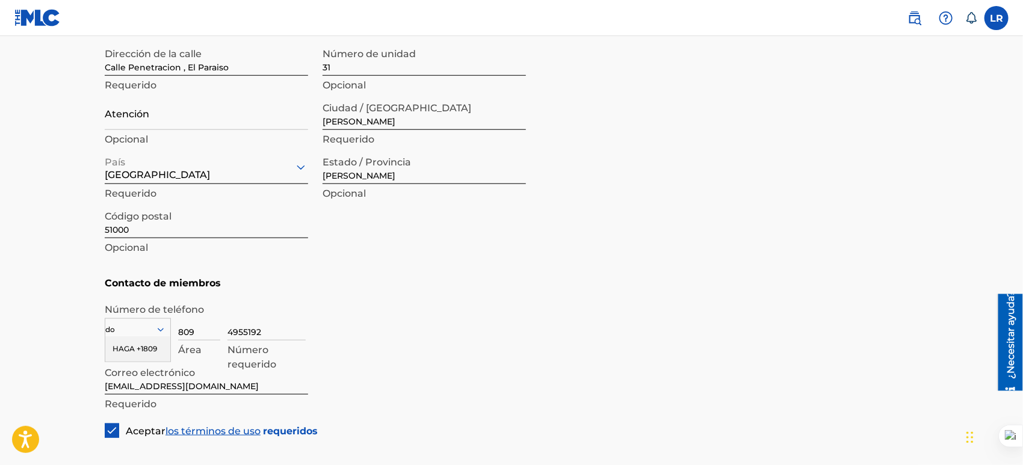
type input "do"
click at [174, 323] on div "1 result available for search term do. Use las teclas Arriba y Abajo para elegi…" at bounding box center [511, 333] width 813 height 54
click at [159, 328] on div "País" at bounding box center [138, 327] width 66 height 18
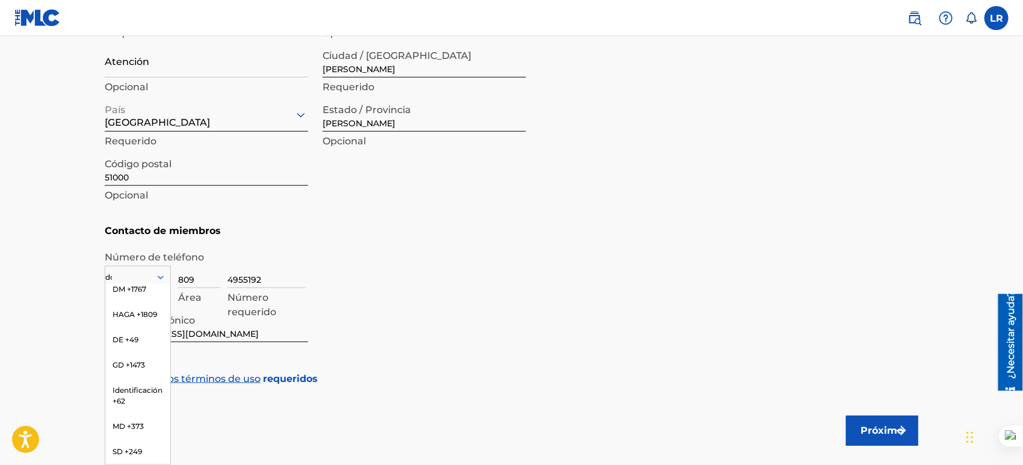
scroll to position [0, 0]
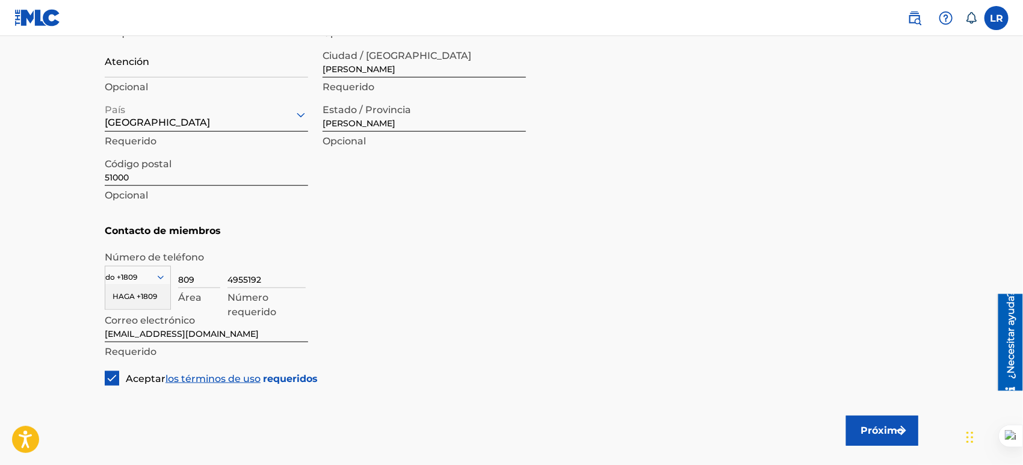
type input "do +1809"
click at [323, 232] on h5 "Contacto de miembros" at bounding box center [511, 231] width 813 height 26
click at [159, 281] on icon at bounding box center [160, 277] width 11 height 11
click at [128, 296] on font "EE. UU., CA +1" at bounding box center [137, 296] width 49 height 9
click at [156, 276] on icon at bounding box center [160, 277] width 11 height 11
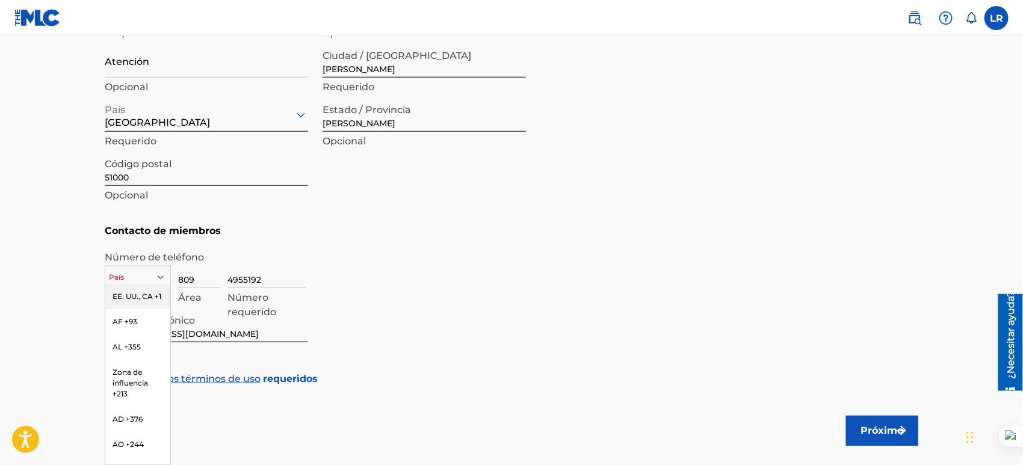
click at [129, 304] on div "EE. UU., CA +1" at bounding box center [137, 296] width 65 height 25
click at [139, 274] on div at bounding box center [137, 277] width 65 height 13
click at [131, 300] on font "EE. UU., CA +1" at bounding box center [137, 296] width 49 height 9
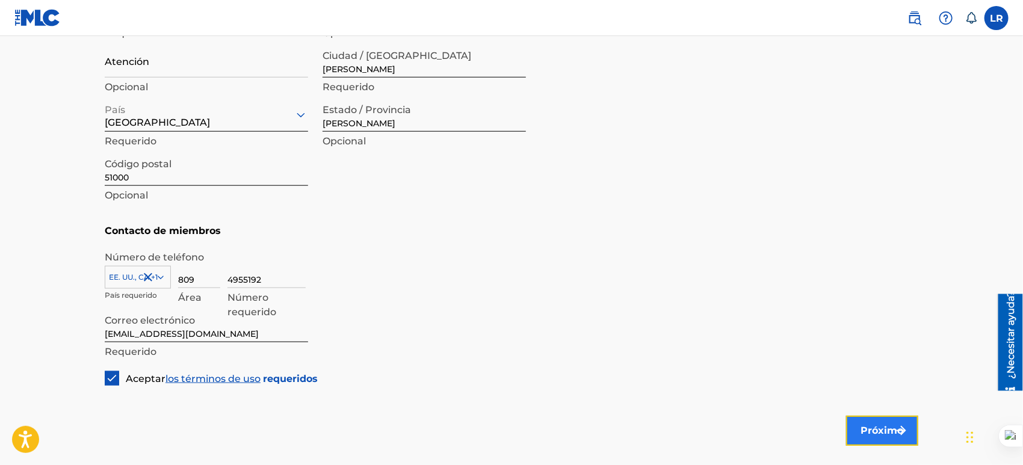
click at [871, 425] on font "Próximo" at bounding box center [882, 430] width 43 height 11
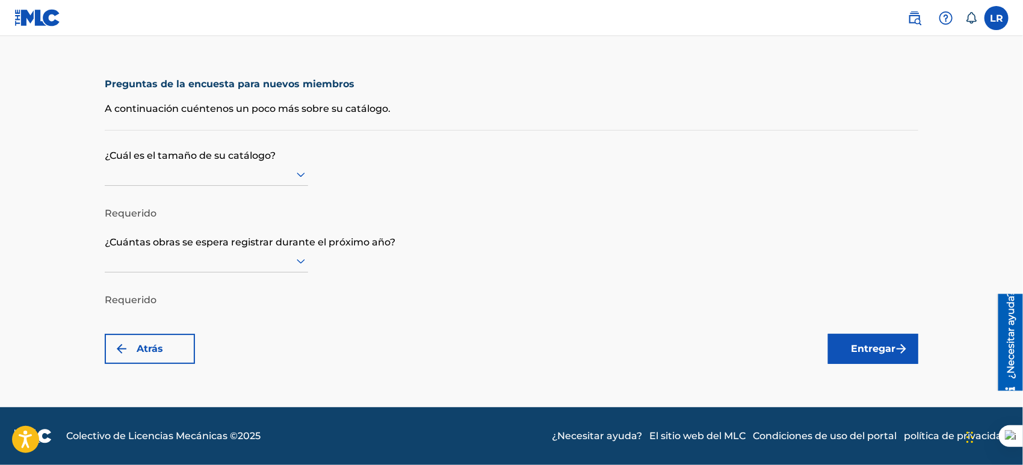
click at [290, 167] on div at bounding box center [206, 174] width 203 height 15
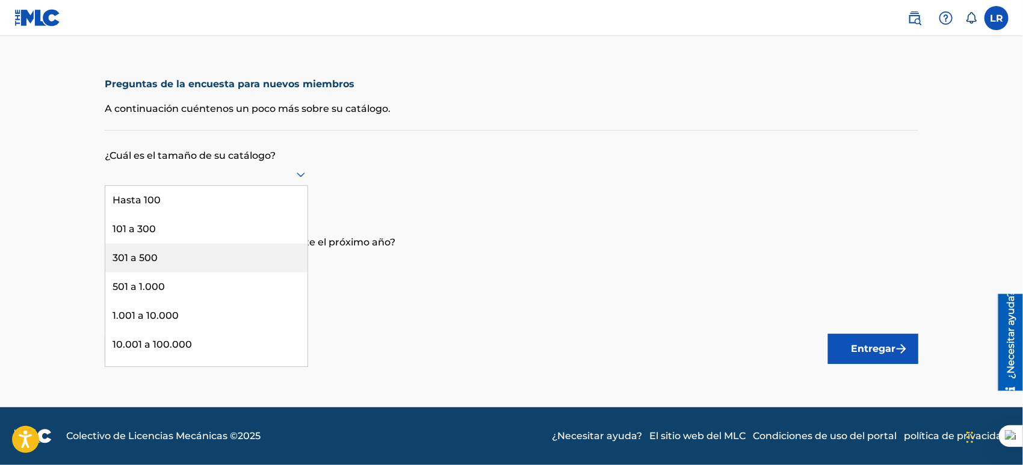
click at [159, 256] on div "301 a 500" at bounding box center [206, 258] width 202 height 29
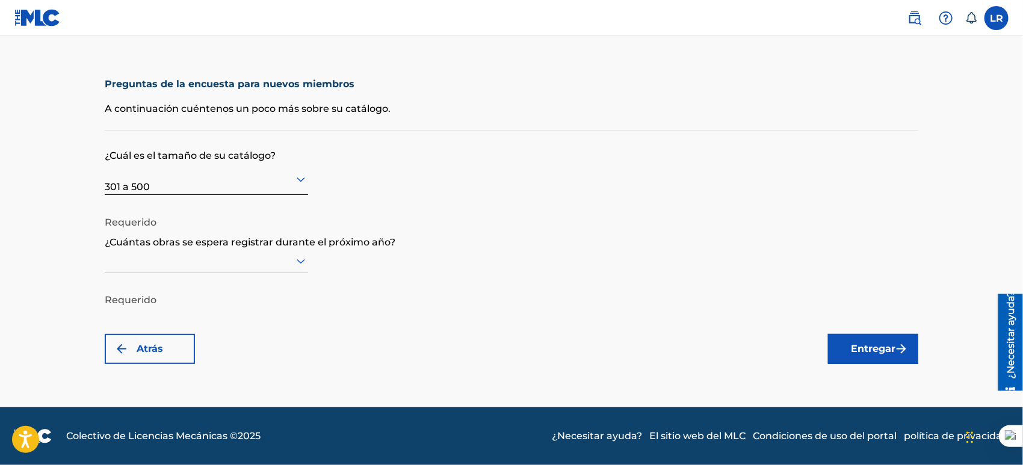
click at [300, 262] on icon at bounding box center [301, 261] width 8 height 5
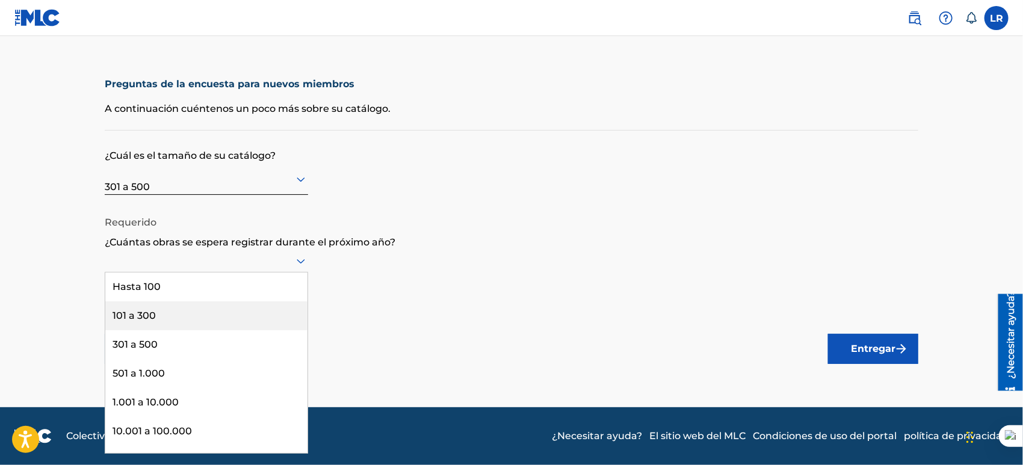
click at [148, 312] on font "101 a 300" at bounding box center [134, 315] width 43 height 11
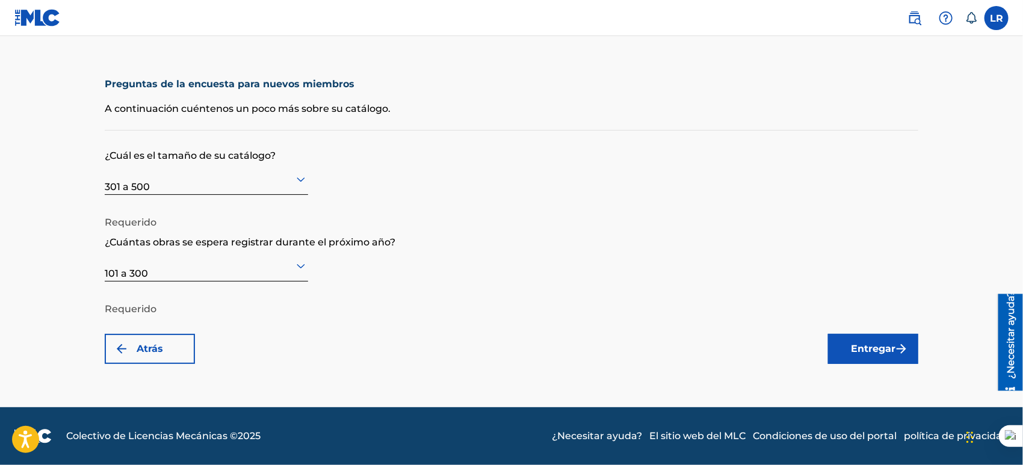
click at [633, 291] on form "¿Cuál es el tamaño de su catálogo? 301 a 500 Requerido ¿Cuántas obras se espera…" at bounding box center [511, 247] width 813 height 233
click at [863, 349] on font "Entregar" at bounding box center [873, 348] width 45 height 11
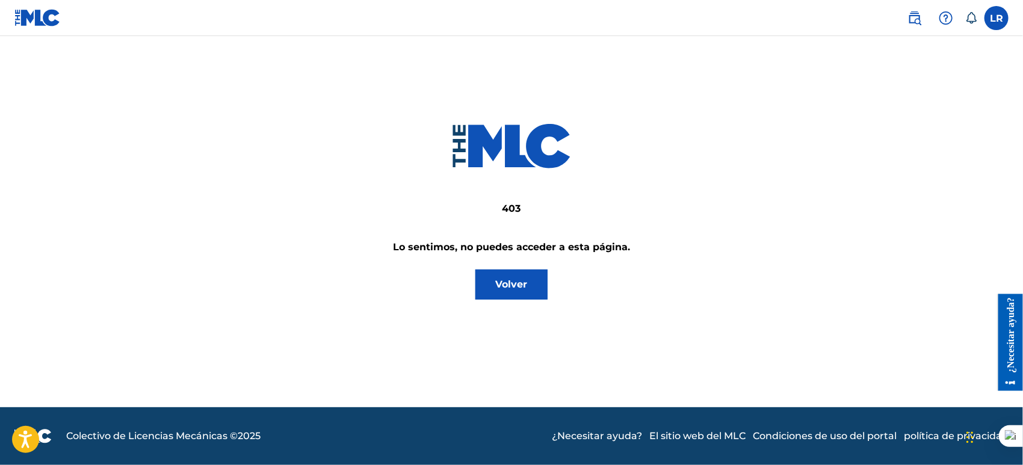
click at [594, 283] on div "403 Lo sentimos, no puedes acceder a esta página. Volver" at bounding box center [511, 182] width 813 height 233
click at [523, 282] on font "Volver" at bounding box center [512, 284] width 32 height 11
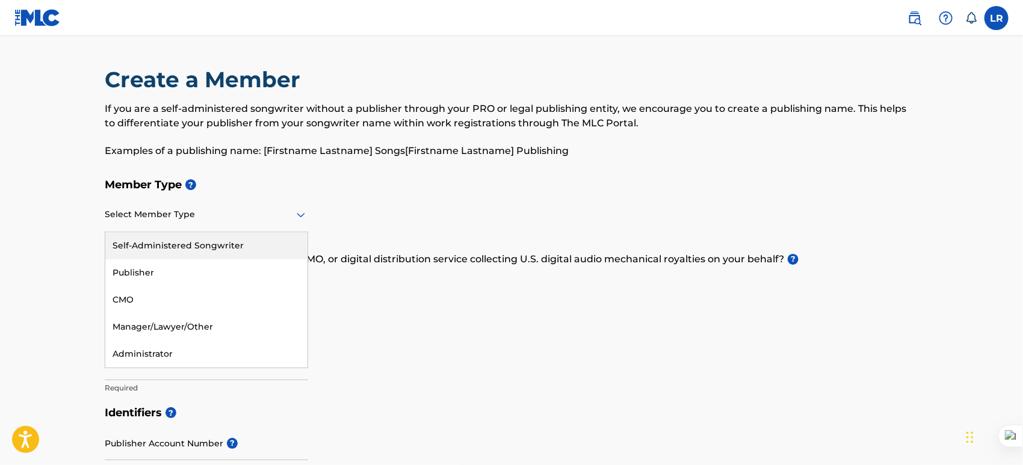
click at [275, 220] on div at bounding box center [206, 214] width 203 height 15
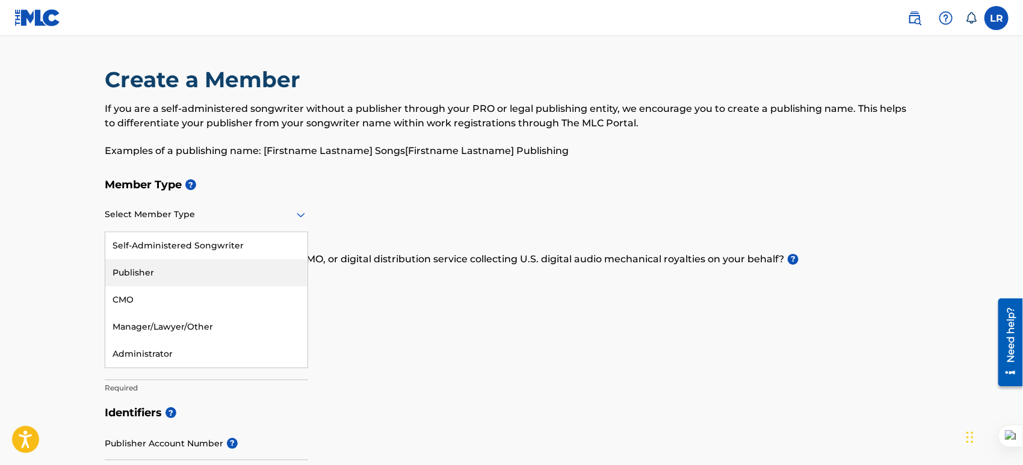
click at [158, 268] on div "Publisher" at bounding box center [206, 272] width 202 height 27
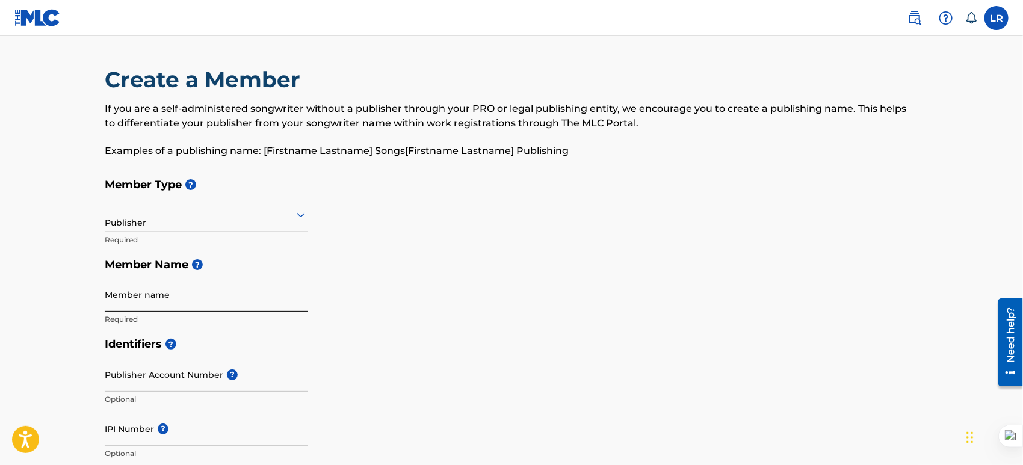
click at [143, 298] on input "Member name" at bounding box center [206, 294] width 203 height 34
type input "RIPIAOPUBLISHER"
type input "Calle Penetracion , El Paraiso"
type input "31"
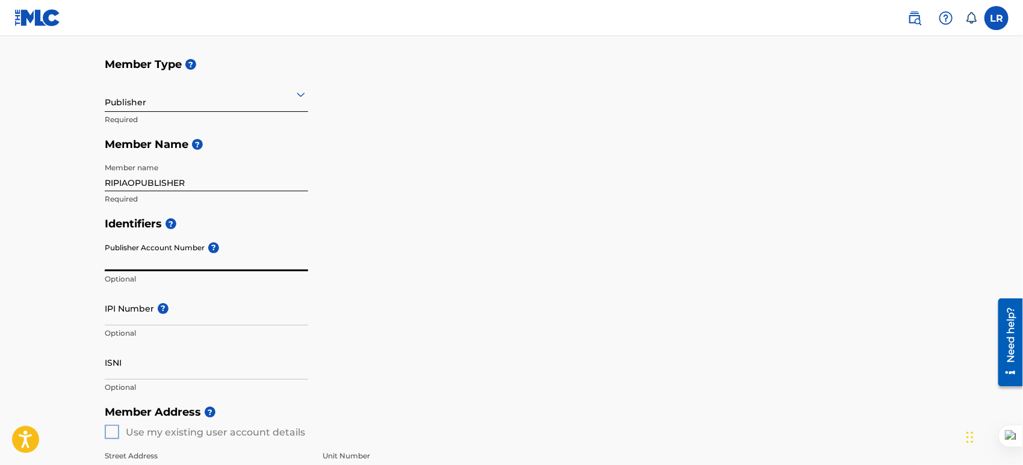
click at [176, 259] on input "Publisher Account Number ?" at bounding box center [206, 254] width 203 height 34
type input "P503L9"
click at [480, 295] on div "Identifiers ? Publisher Account Number ? P503L9 Optional IPI Number ? Optional …" at bounding box center [511, 305] width 813 height 188
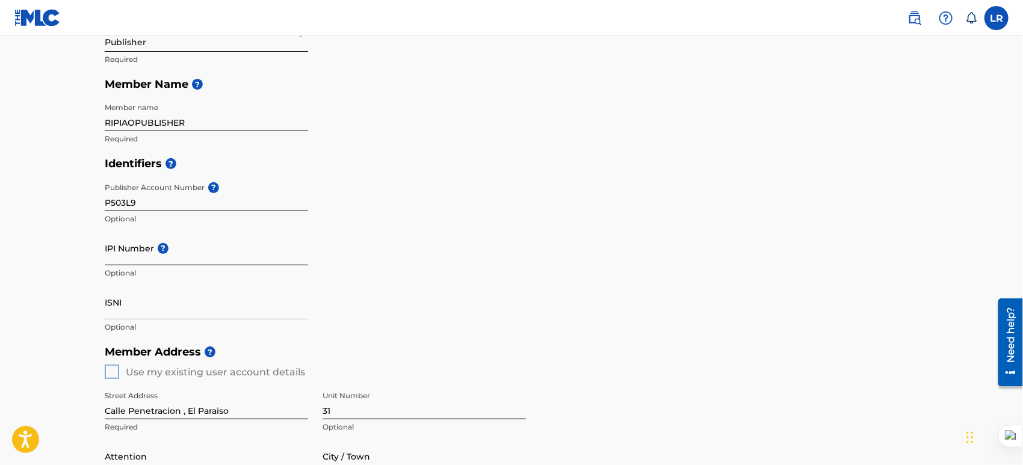
click at [131, 252] on input "IPI Number ?" at bounding box center [206, 248] width 203 height 34
type input "1230392589"
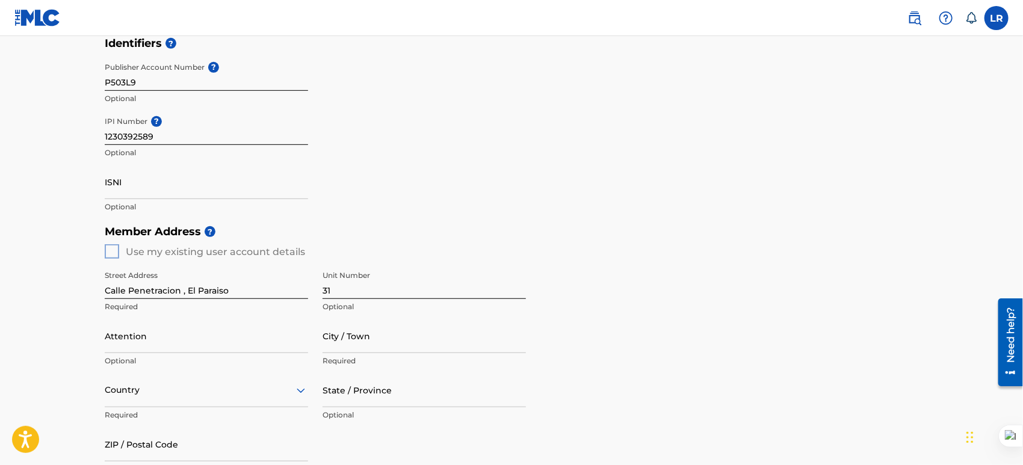
click at [116, 254] on div "Member Address ? Use my existing user account details Street Address [GEOGRAPHI…" at bounding box center [511, 356] width 813 height 275
click at [117, 250] on div "Member Address ? Use my existing user account details Street Address [GEOGRAPHI…" at bounding box center [511, 356] width 813 height 275
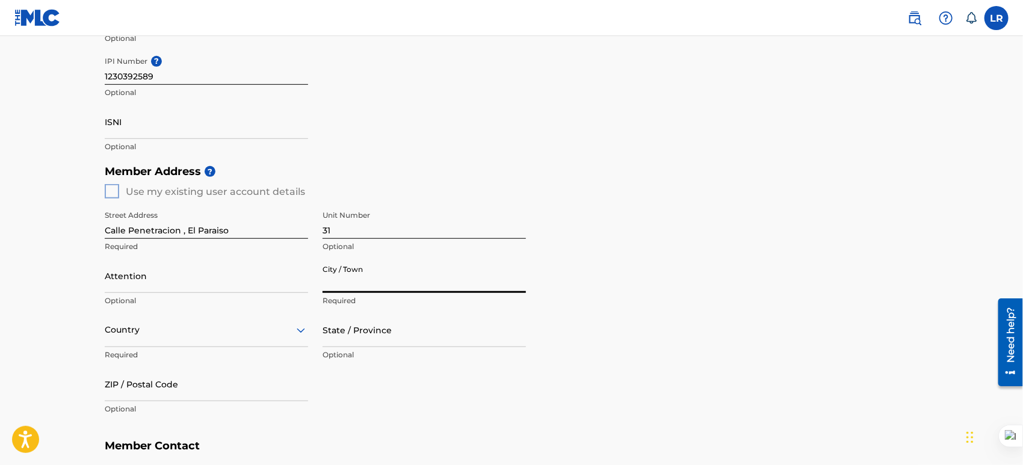
click at [343, 277] on input "City / Town" at bounding box center [424, 276] width 203 height 34
type input "[PERSON_NAME]"
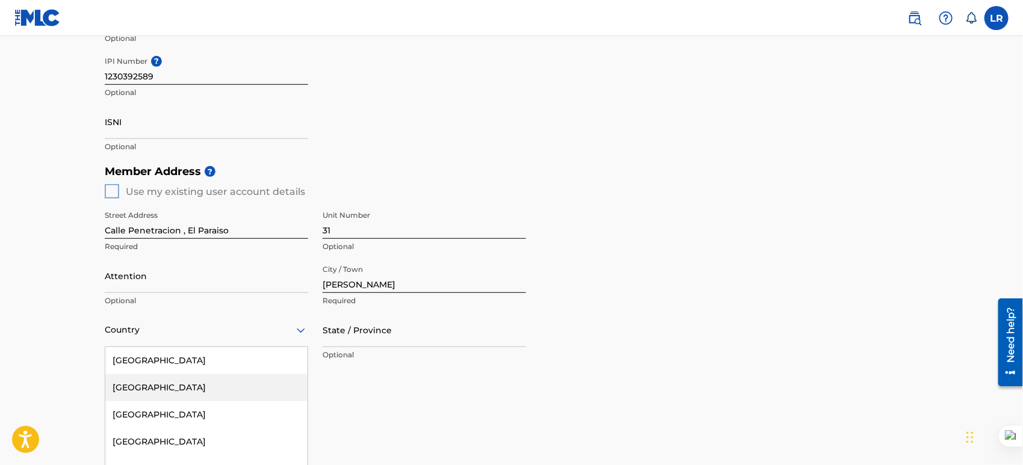
scroll to position [424, 0]
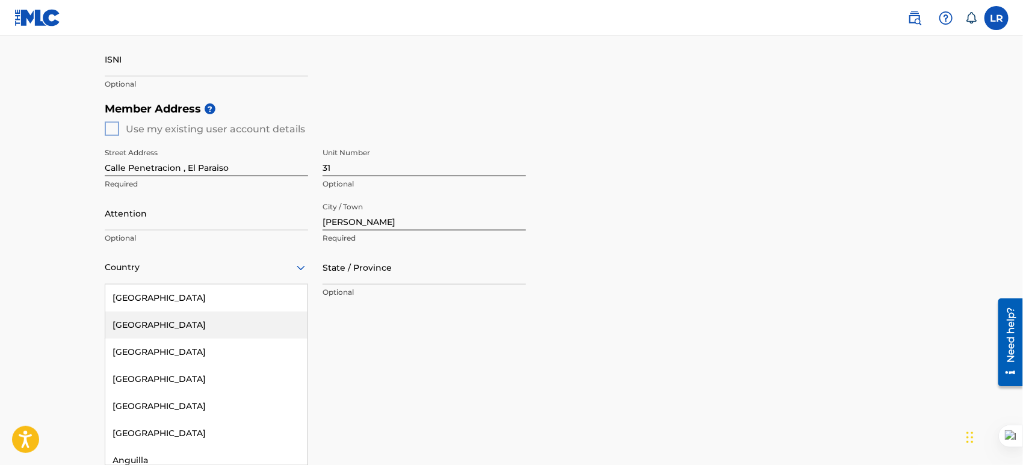
click at [238, 285] on div "223 results available. Use Up and Down to choose options, press Enter to select…" at bounding box center [206, 267] width 203 height 34
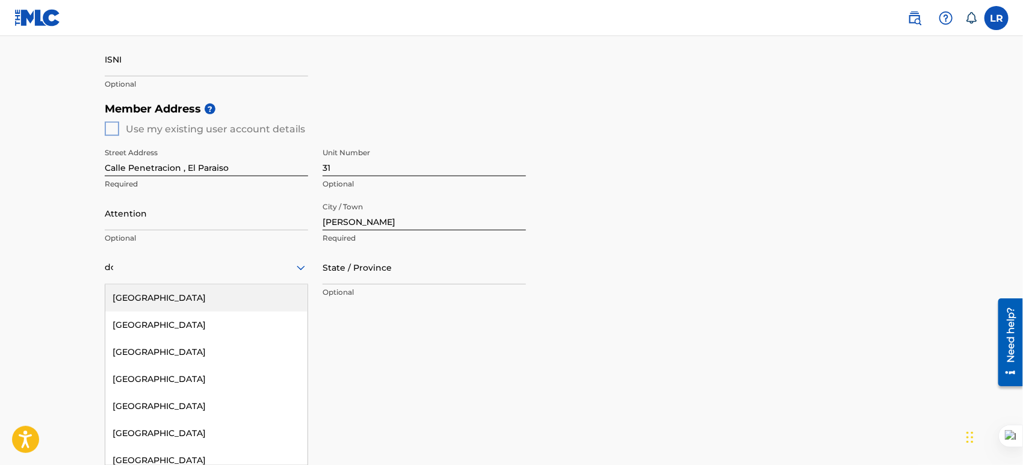
type input "dom"
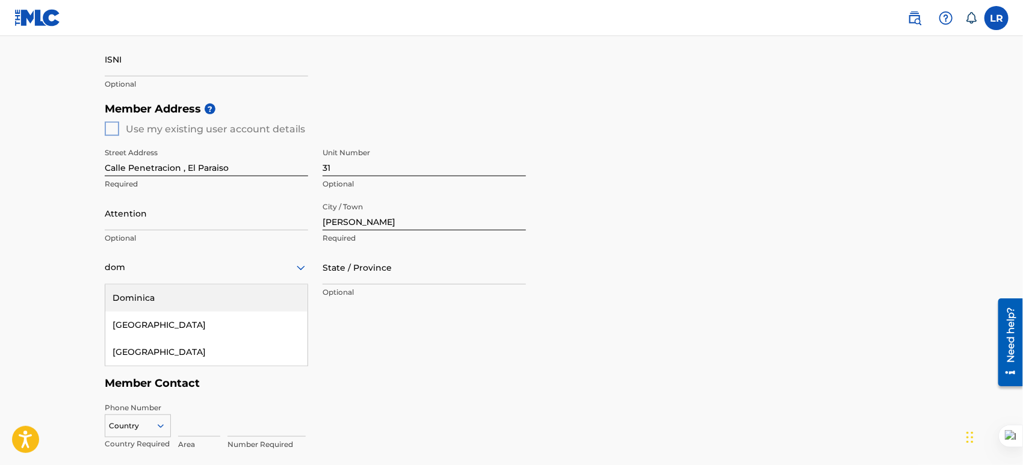
click at [267, 298] on div "Dominica" at bounding box center [206, 298] width 202 height 27
click at [267, 277] on div "Dominica" at bounding box center [206, 267] width 203 height 29
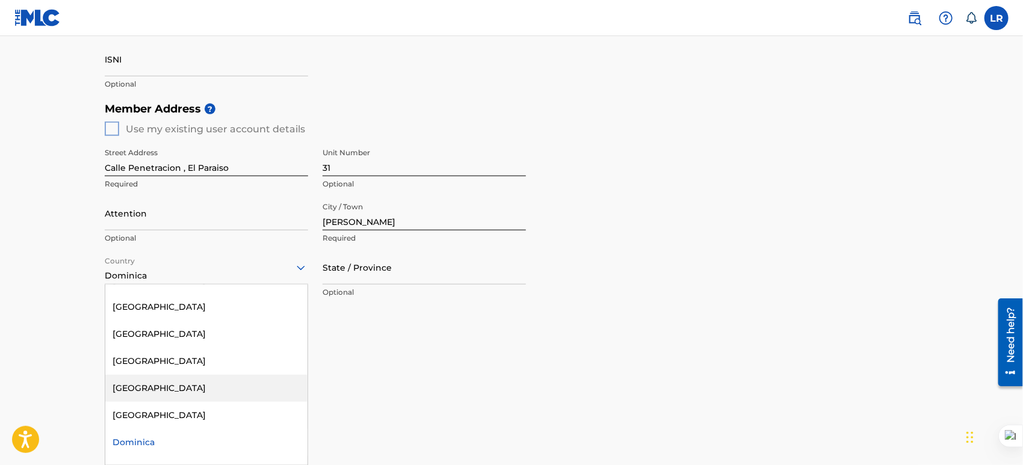
scroll to position [1378, 0]
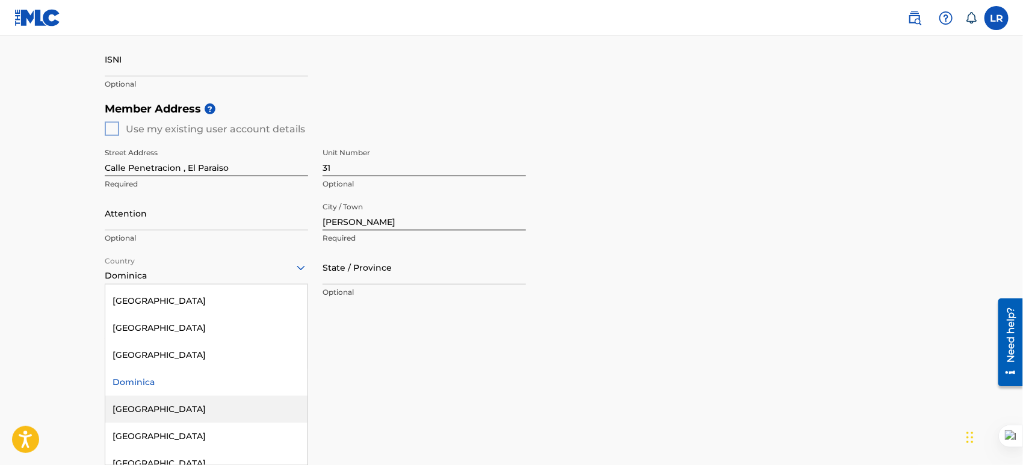
click at [167, 400] on div "[GEOGRAPHIC_DATA]" at bounding box center [206, 409] width 202 height 27
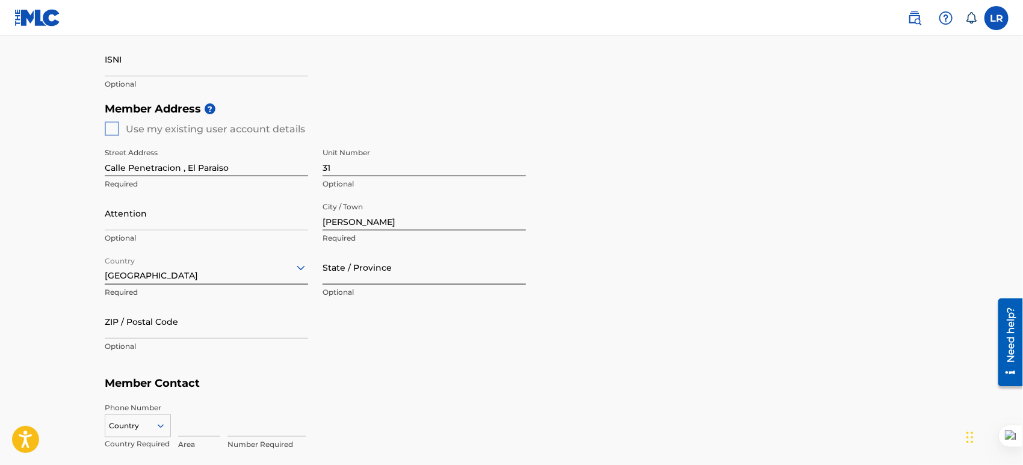
click at [349, 272] on input "State / Province" at bounding box center [424, 267] width 203 height 34
type input "[PERSON_NAME]"
click at [171, 312] on input "ZIP / Postal Code" at bounding box center [206, 321] width 203 height 34
type input "51000"
click at [356, 355] on div "Street Address [GEOGRAPHIC_DATA] Required Unit Number 31 Optional Attention Opt…" at bounding box center [315, 250] width 421 height 229
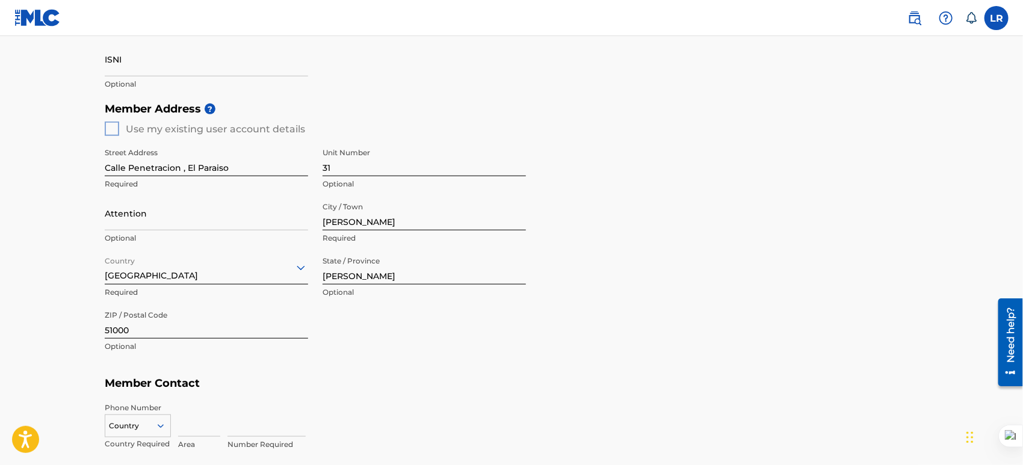
scroll to position [604, 0]
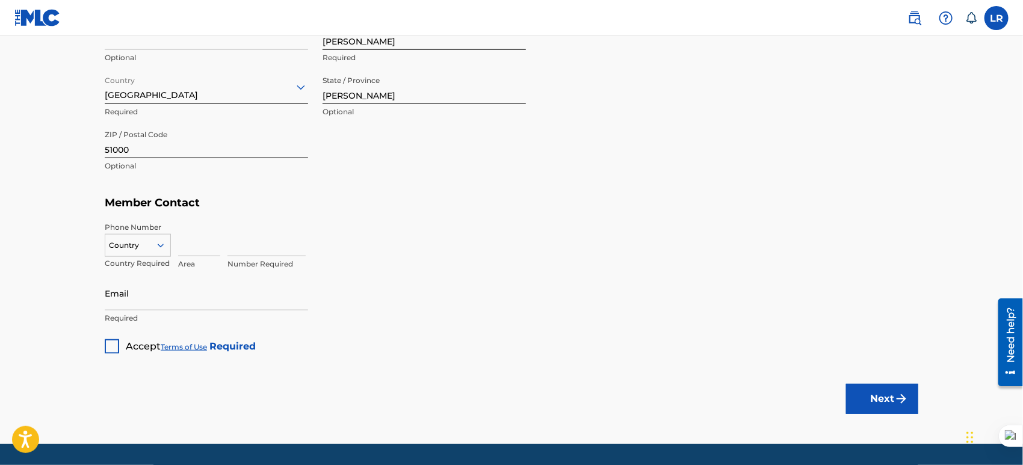
click at [177, 234] on div "Country Country Required Area Number Required" at bounding box center [511, 249] width 813 height 54
click at [163, 240] on icon at bounding box center [160, 245] width 11 height 11
click at [140, 372] on div "DO +1809" at bounding box center [137, 384] width 65 height 25
click at [197, 251] on input at bounding box center [199, 239] width 42 height 34
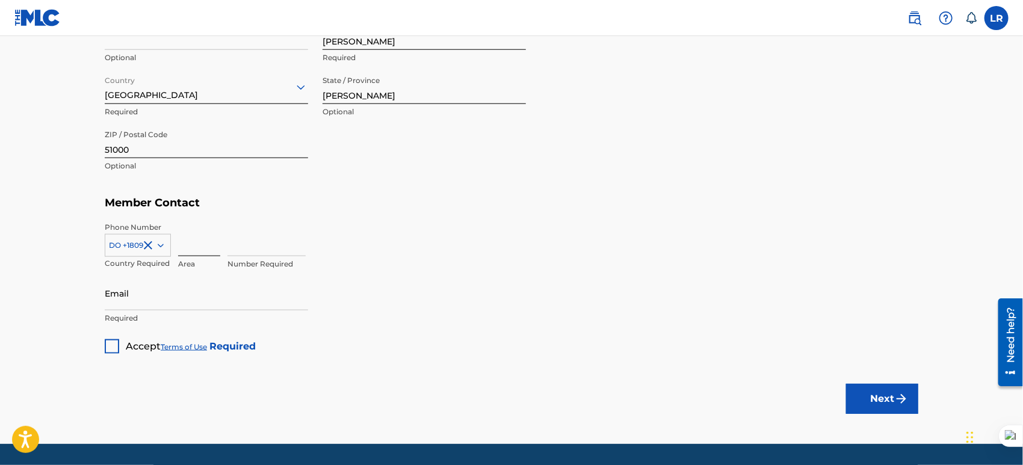
click at [184, 245] on input at bounding box center [199, 239] width 42 height 34
type input "809"
type input "4955192"
click at [132, 304] on input "Email" at bounding box center [206, 293] width 203 height 34
click at [131, 304] on input "Email" at bounding box center [206, 293] width 203 height 34
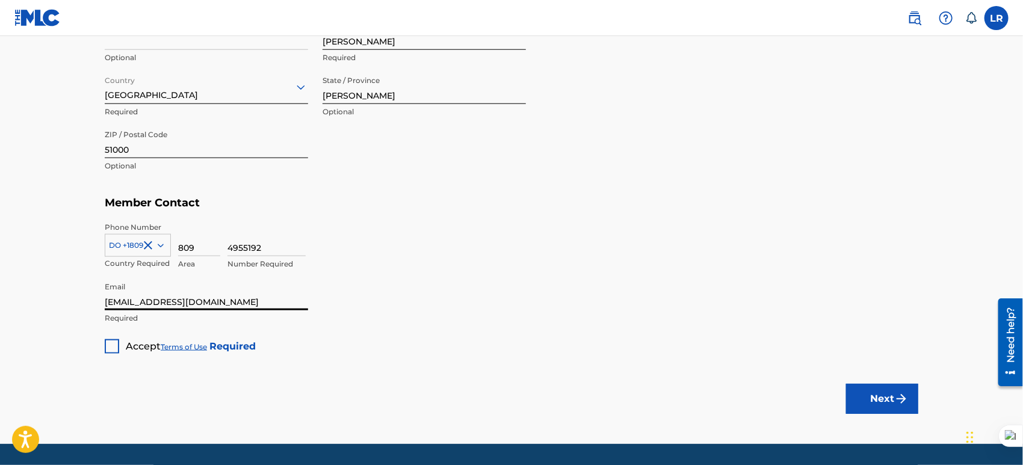
type input "[EMAIL_ADDRESS][DOMAIN_NAME]"
click at [114, 347] on div at bounding box center [112, 346] width 14 height 14
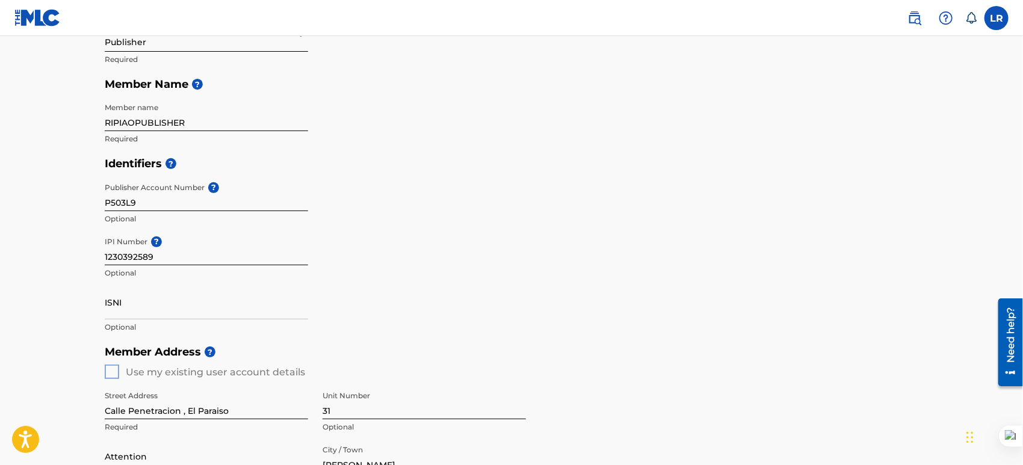
scroll to position [640, 0]
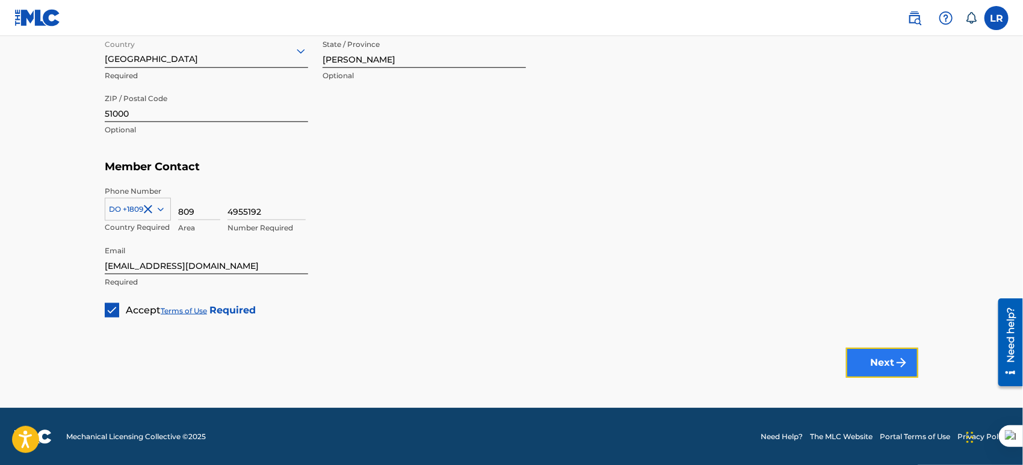
click at [857, 361] on button "Next" at bounding box center [882, 363] width 72 height 30
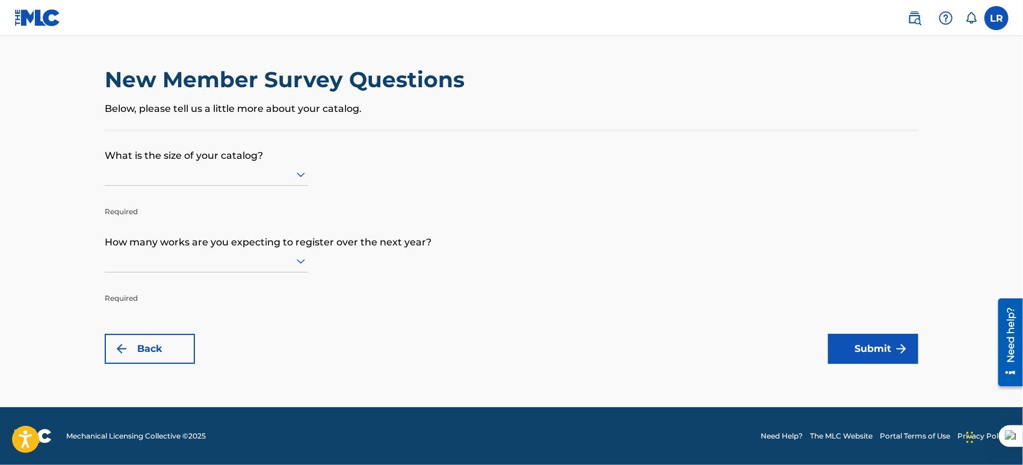
click at [283, 162] on p "What is the size of your catalog?" at bounding box center [511, 147] width 813 height 32
click at [262, 171] on div at bounding box center [206, 174] width 203 height 15
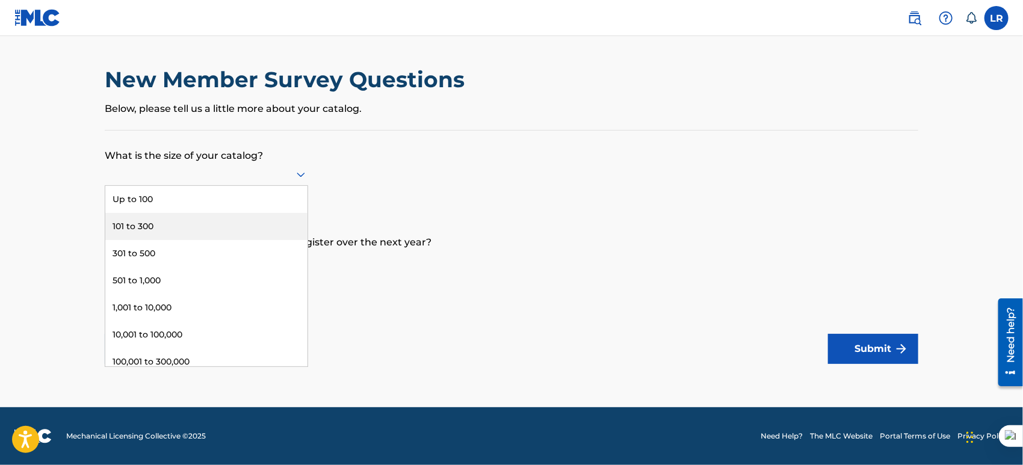
click at [143, 223] on div "101 to 300" at bounding box center [206, 226] width 202 height 27
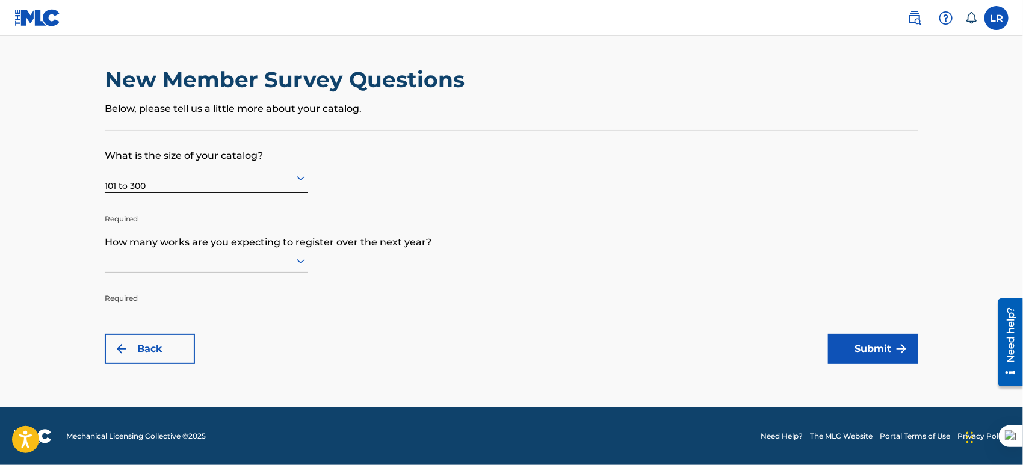
click at [155, 257] on div at bounding box center [206, 260] width 203 height 15
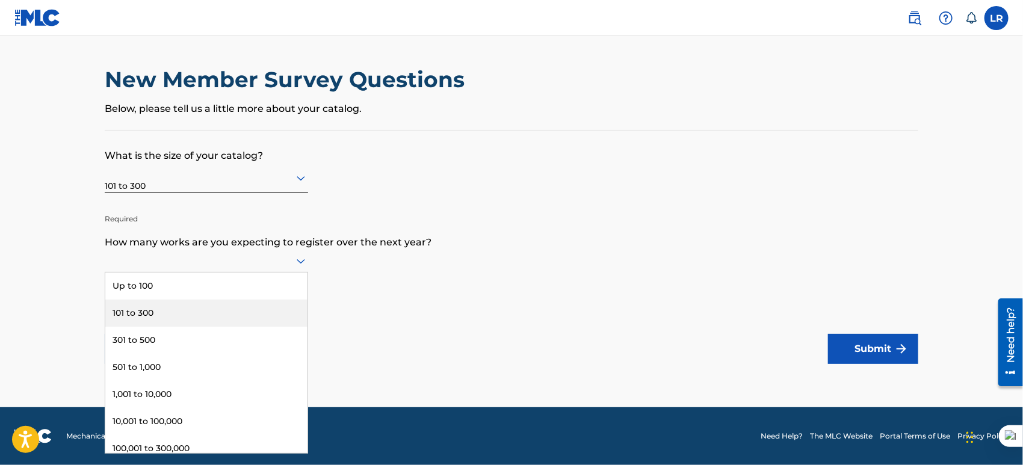
click at [153, 311] on div "101 to 300" at bounding box center [206, 313] width 202 height 27
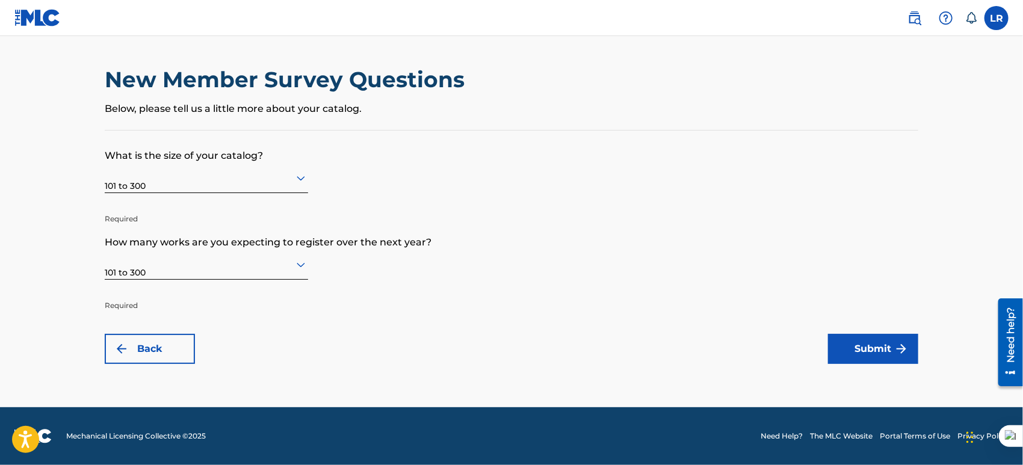
click at [161, 186] on div "101 to 300" at bounding box center [206, 177] width 203 height 29
click at [565, 192] on form "What is the size of your catalog? 101 to 300 Required How many works are you ex…" at bounding box center [511, 247] width 813 height 233
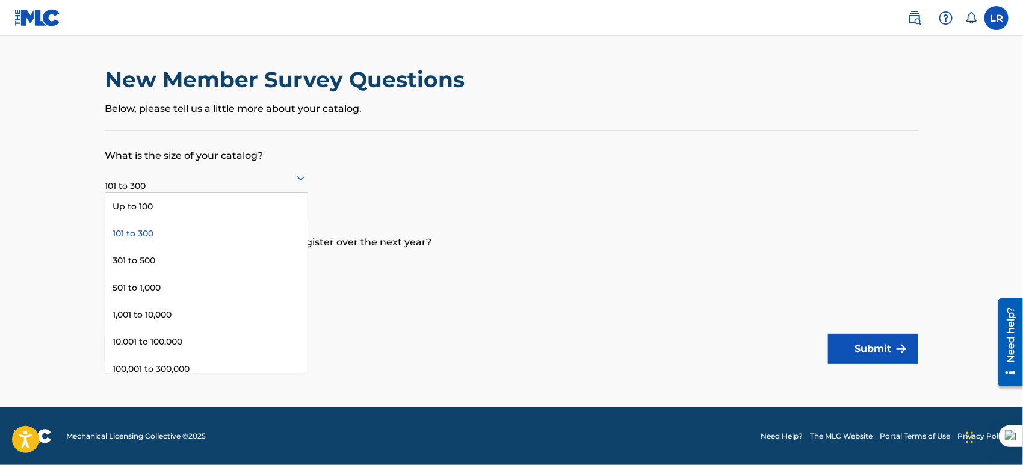
click at [167, 184] on div at bounding box center [206, 177] width 203 height 15
click at [144, 259] on div "301 to 500" at bounding box center [206, 260] width 202 height 27
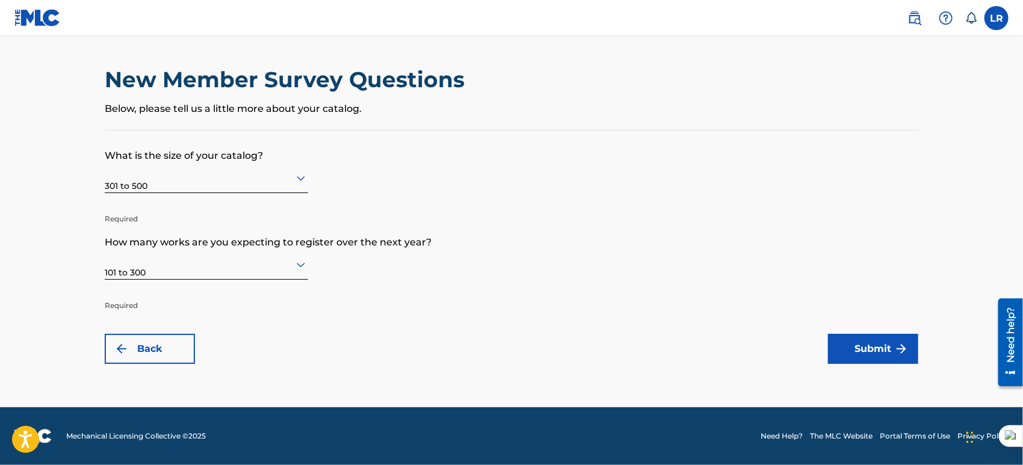
click at [516, 292] on form "What is the size of your catalog? 301 to 500 Required How many works are you ex…" at bounding box center [511, 247] width 813 height 233
click at [854, 343] on button "Submit" at bounding box center [873, 349] width 90 height 30
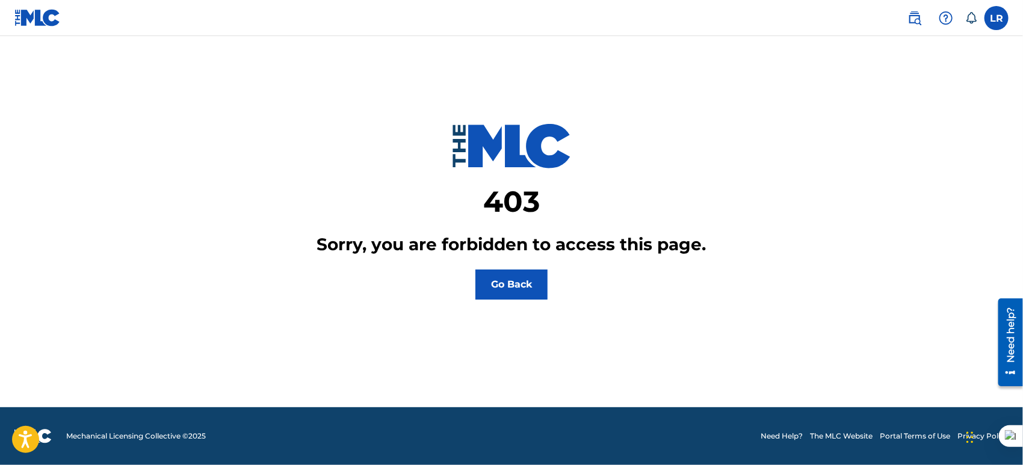
click at [693, 116] on div "403 Sorry, you are forbidden to access this page. Go Back" at bounding box center [511, 182] width 813 height 233
click at [682, 224] on div "403 Sorry, you are forbidden to access this page. Go Back" at bounding box center [511, 182] width 813 height 233
click at [999, 15] on label at bounding box center [996, 18] width 24 height 24
click at [996, 18] on input "LR Luis Rosario ripiaolatinmusic@gmail.com Notification Preferences Profile Log…" at bounding box center [996, 18] width 0 height 0
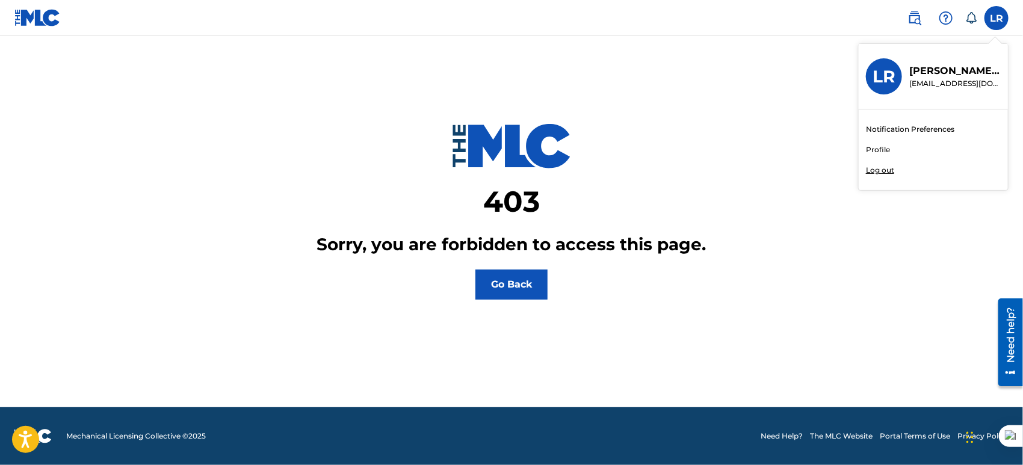
click at [878, 147] on link "Profile" at bounding box center [878, 149] width 24 height 11
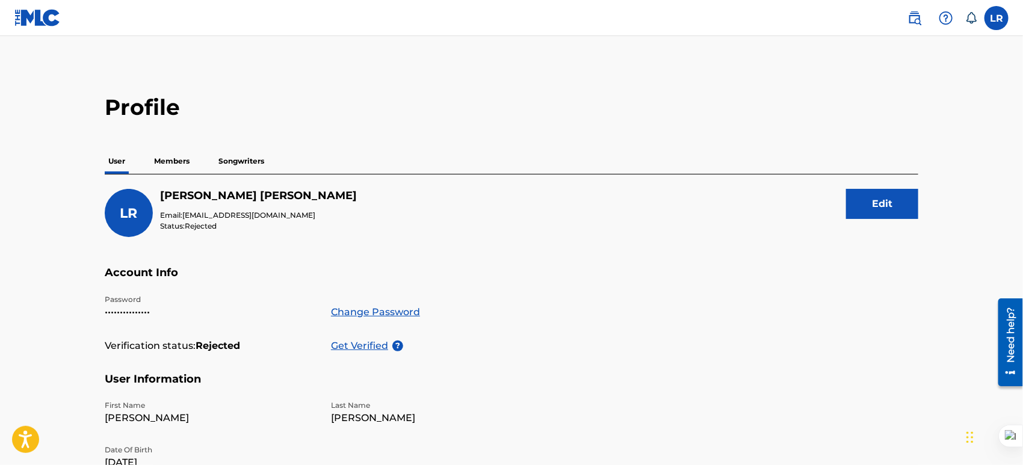
scroll to position [60, 0]
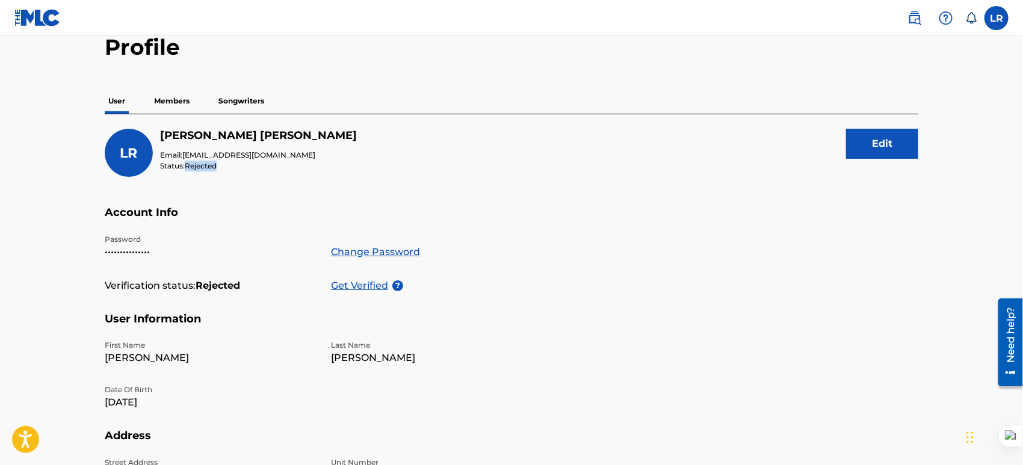
drag, startPoint x: 188, startPoint y: 164, endPoint x: 226, endPoint y: 162, distance: 37.9
click at [226, 162] on p "Status: Rejected" at bounding box center [258, 166] width 197 height 11
click at [282, 190] on div "LR Luis Rosario Email: ripiaolatinmusic@gmail.com Status: Rejected Edit" at bounding box center [511, 167] width 813 height 77
drag, startPoint x: 188, startPoint y: 165, endPoint x: 222, endPoint y: 165, distance: 34.3
click at [222, 165] on p "Status: Rejected" at bounding box center [258, 166] width 197 height 11
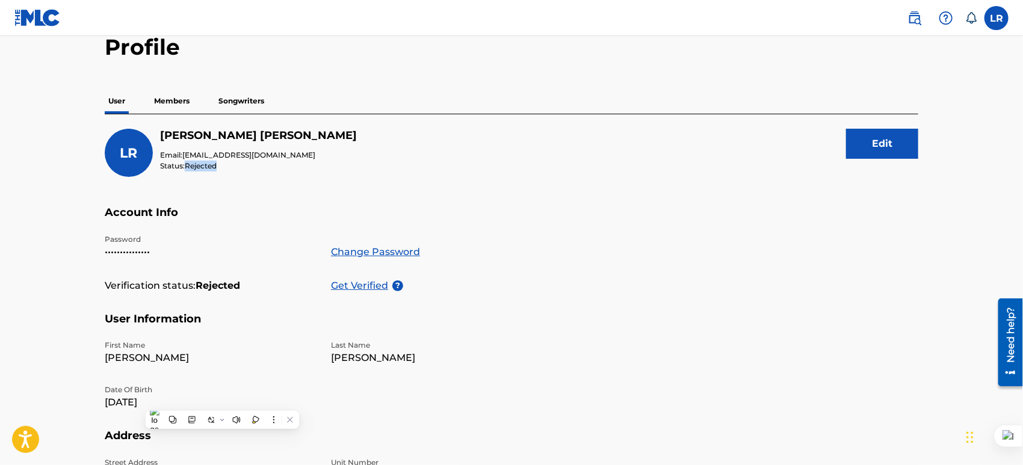
click at [269, 176] on div "LR Luis Rosario Email: ripiaolatinmusic@gmail.com Status: Rejected" at bounding box center [231, 153] width 252 height 48
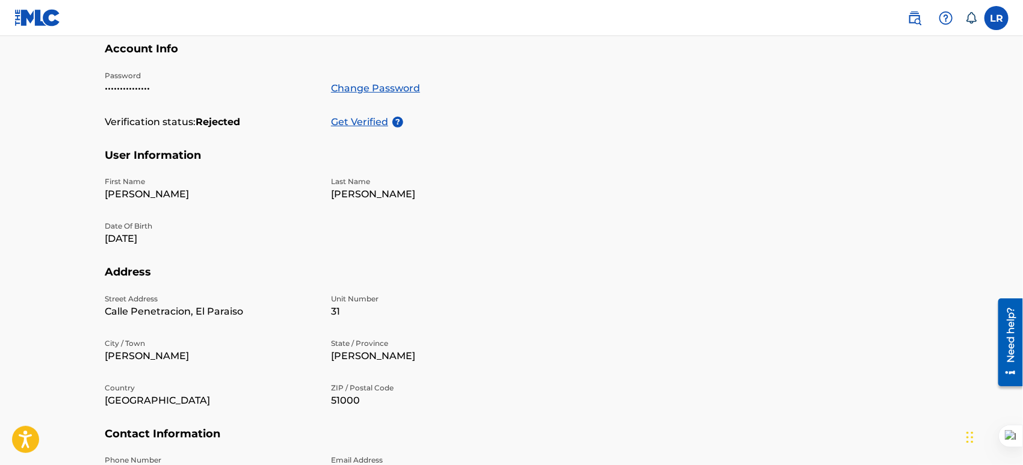
scroll to position [0, 0]
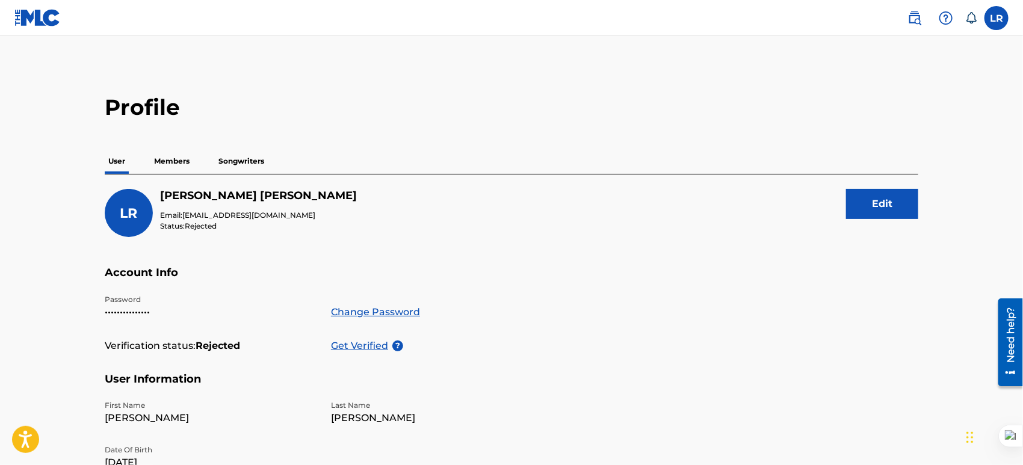
click at [177, 161] on p "Members" at bounding box center [171, 161] width 43 height 25
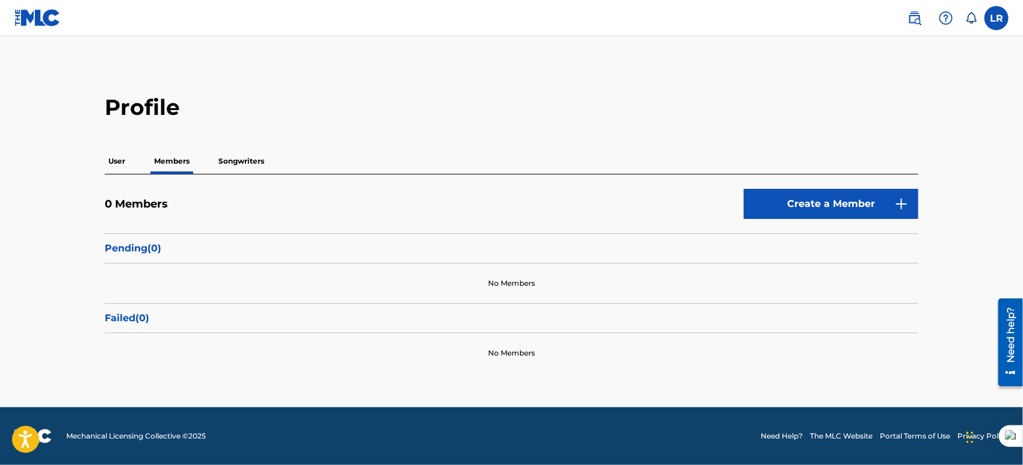
click at [241, 155] on p "Songwriters" at bounding box center [241, 161] width 53 height 25
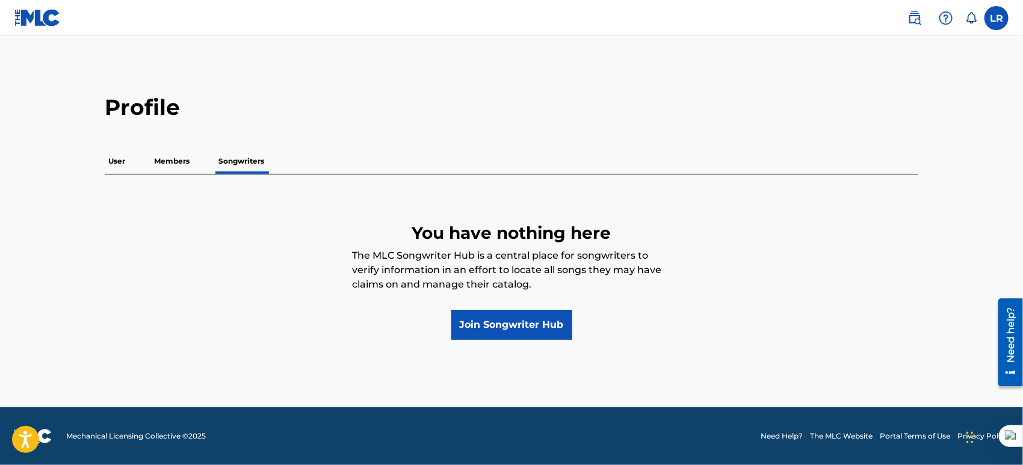
click at [129, 161] on div "User Members Songwriters" at bounding box center [511, 161] width 813 height 25
click at [124, 160] on p "User" at bounding box center [117, 161] width 24 height 25
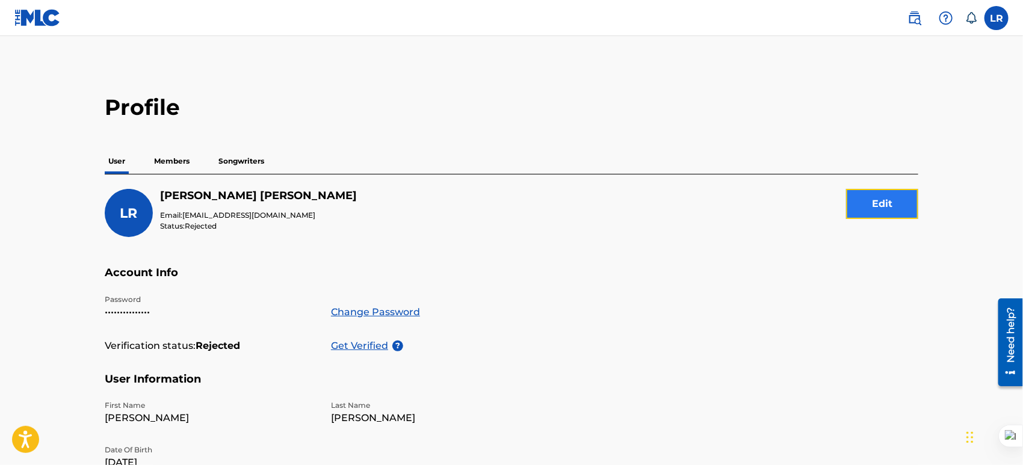
click at [863, 209] on button "Edit" at bounding box center [882, 204] width 72 height 30
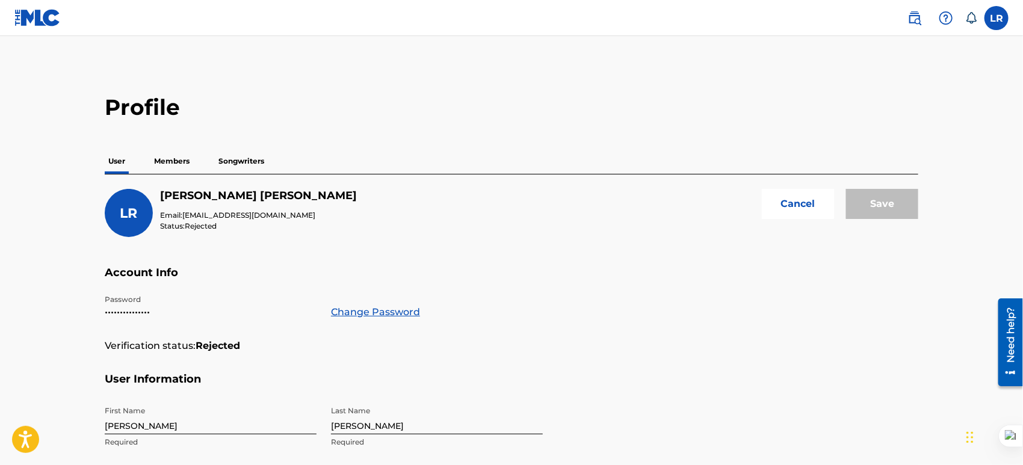
click at [191, 229] on span "Rejected" at bounding box center [201, 225] width 32 height 9
click at [789, 199] on button "Cancel" at bounding box center [798, 204] width 72 height 30
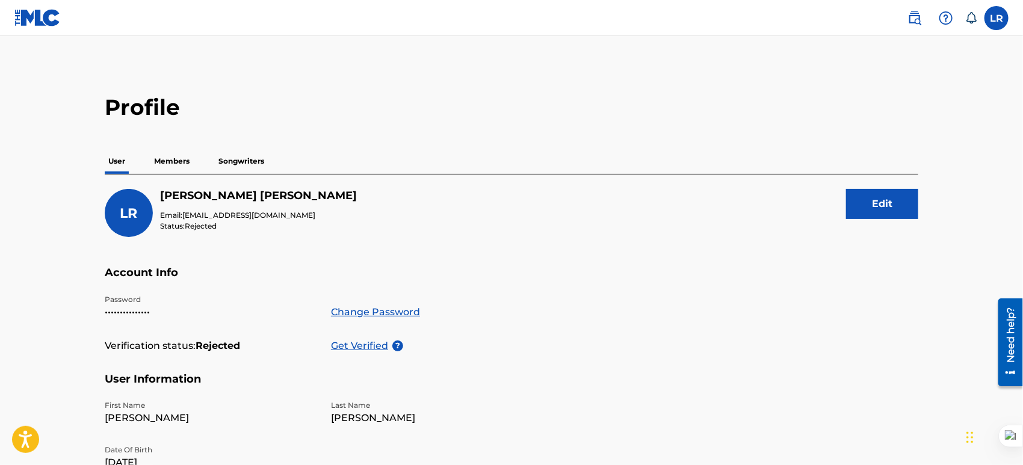
scroll to position [120, 0]
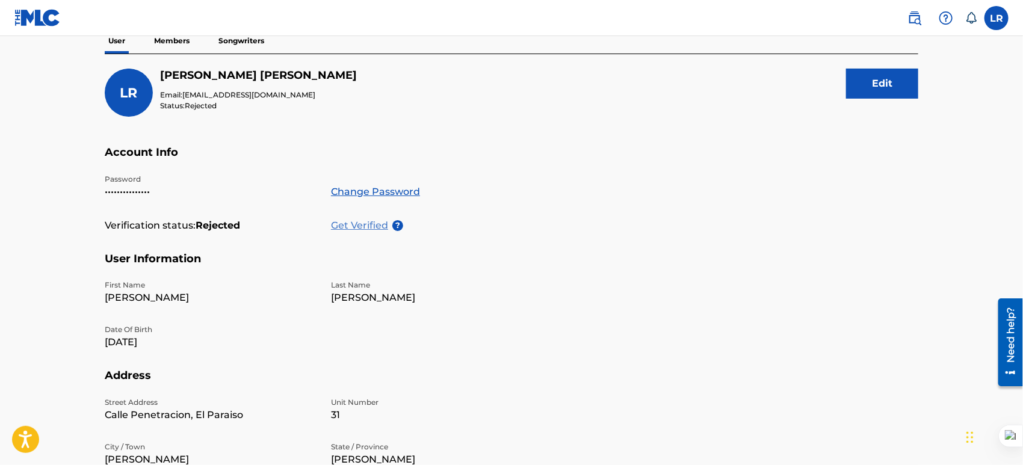
click at [357, 221] on p "Get Verified" at bounding box center [361, 225] width 61 height 14
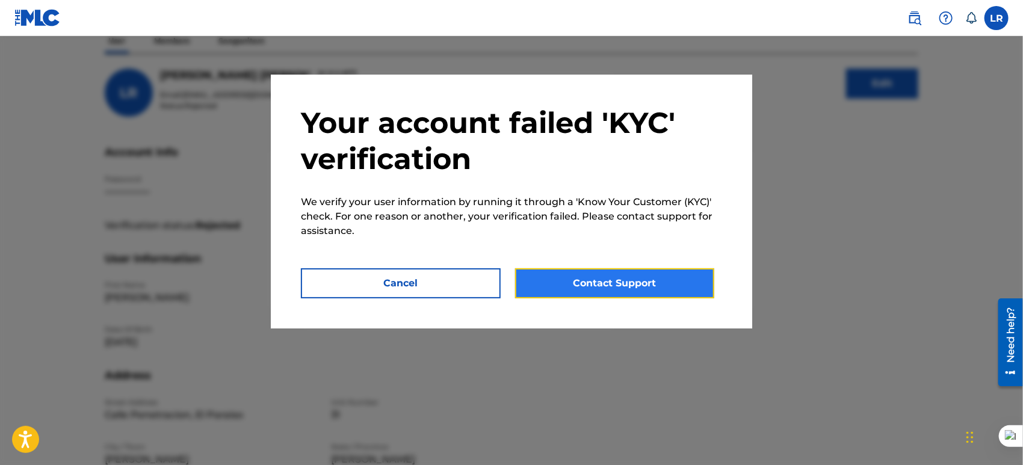
click at [580, 280] on button "Contact Support" at bounding box center [615, 283] width 200 height 30
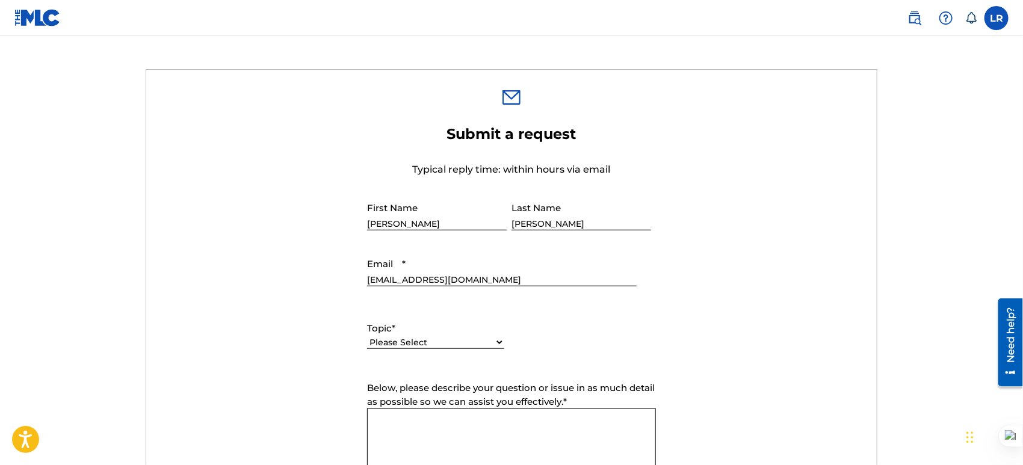
scroll to position [421, 0]
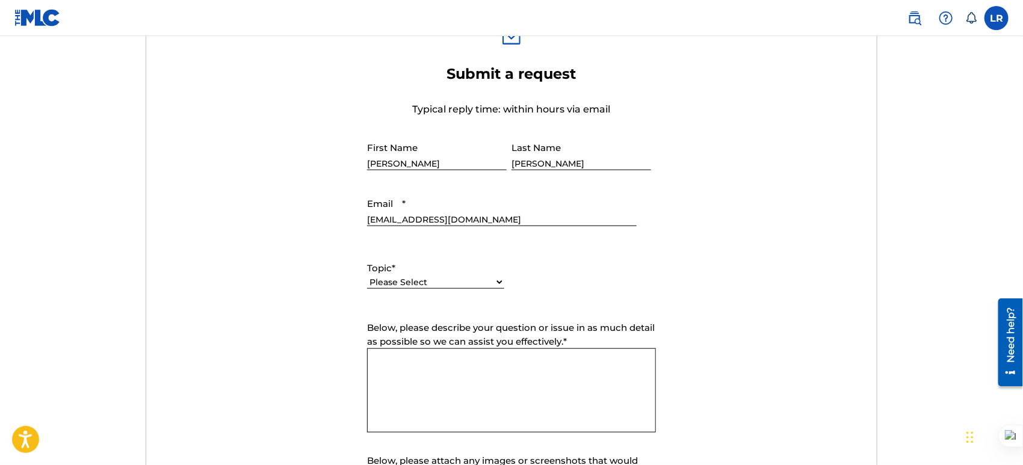
click at [439, 283] on select "Please Select I need help with my account I need help with managing my catalog …" at bounding box center [435, 282] width 137 height 13
select select "I need help with my account"
click at [367, 277] on select "Please Select I need help with my account I need help with managing my catalog …" at bounding box center [435, 282] width 137 height 13
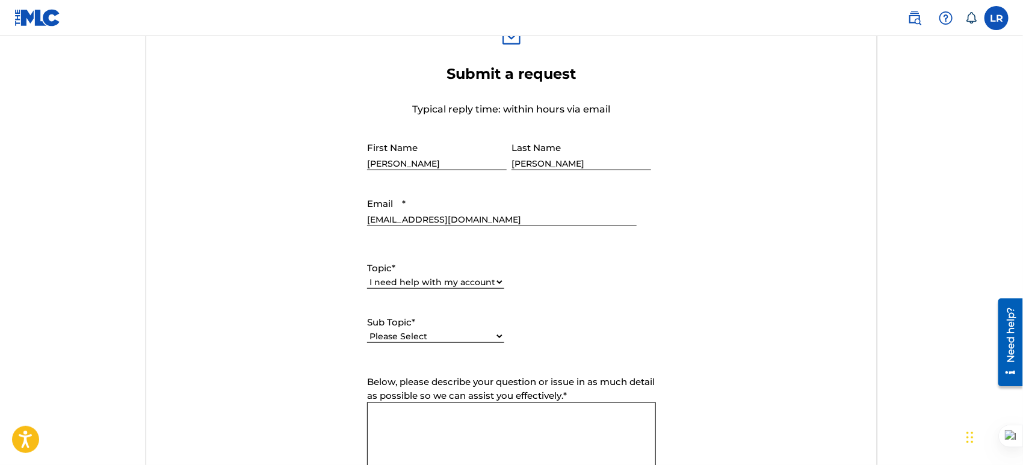
click at [436, 333] on select "Please Select I need help with my user account I can't log in to my user accoun…" at bounding box center [435, 336] width 137 height 13
select select "I need help with my Member account"
click at [367, 331] on select "Please Select I need help with my user account I can't log in to my user accoun…" at bounding box center [435, 336] width 137 height 13
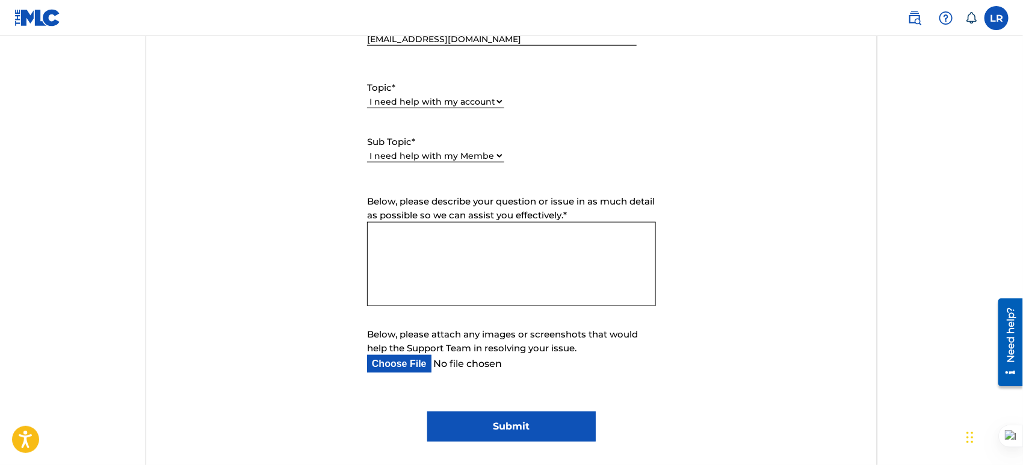
click at [413, 247] on textarea "Below, please describe your question or issue in as much detail as possible so …" at bounding box center [511, 264] width 289 height 84
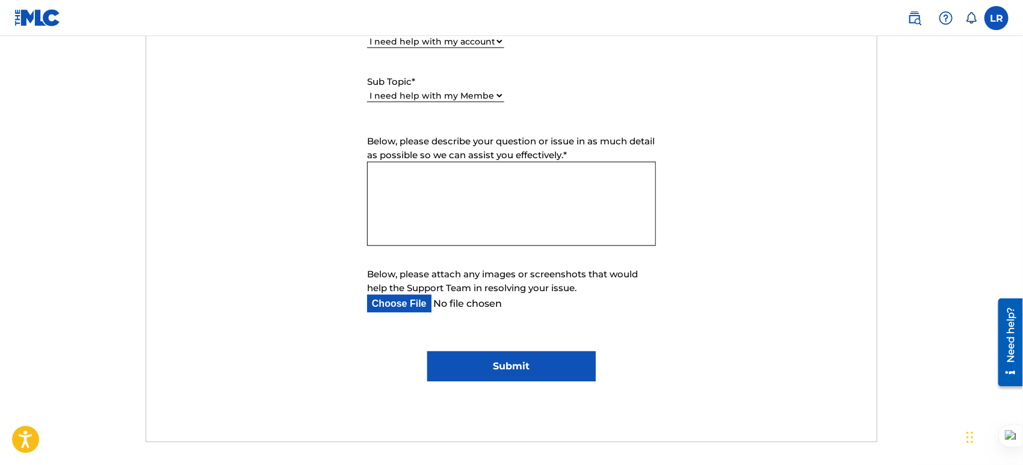
paste textarea "Hello, I initially registered for the MLC, but it was in the process of being v…"
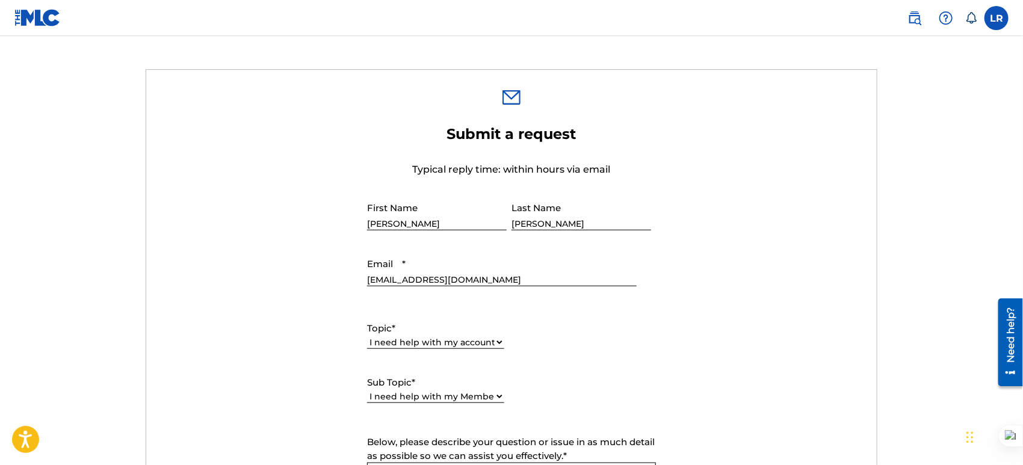
scroll to position [782, 0]
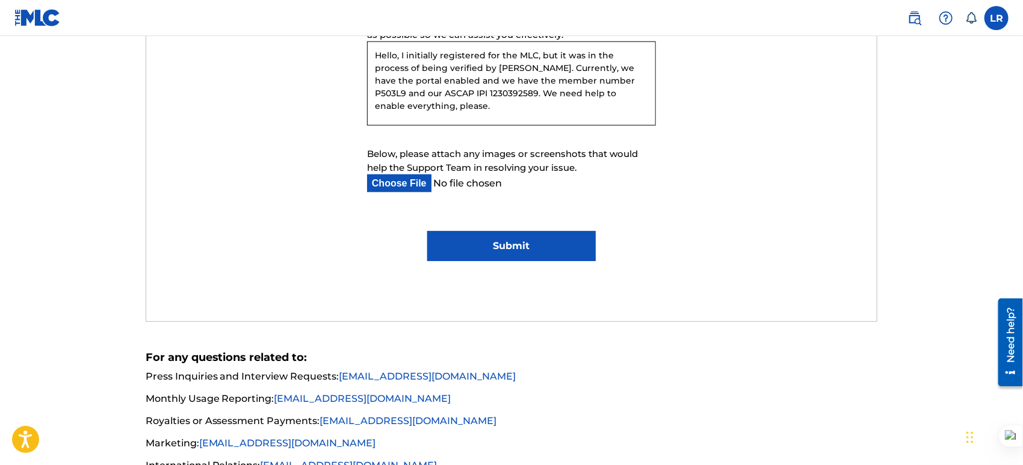
type textarea "Hello, I initially registered for the MLC, but it was in the process of being v…"
click at [531, 247] on input "Submit" at bounding box center [511, 246] width 168 height 30
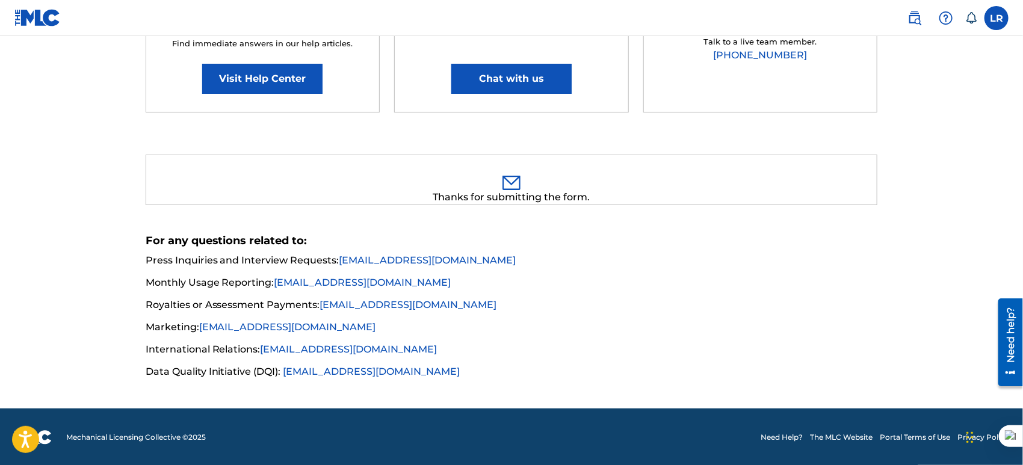
scroll to position [0, 0]
